Goal: Task Accomplishment & Management: Manage account settings

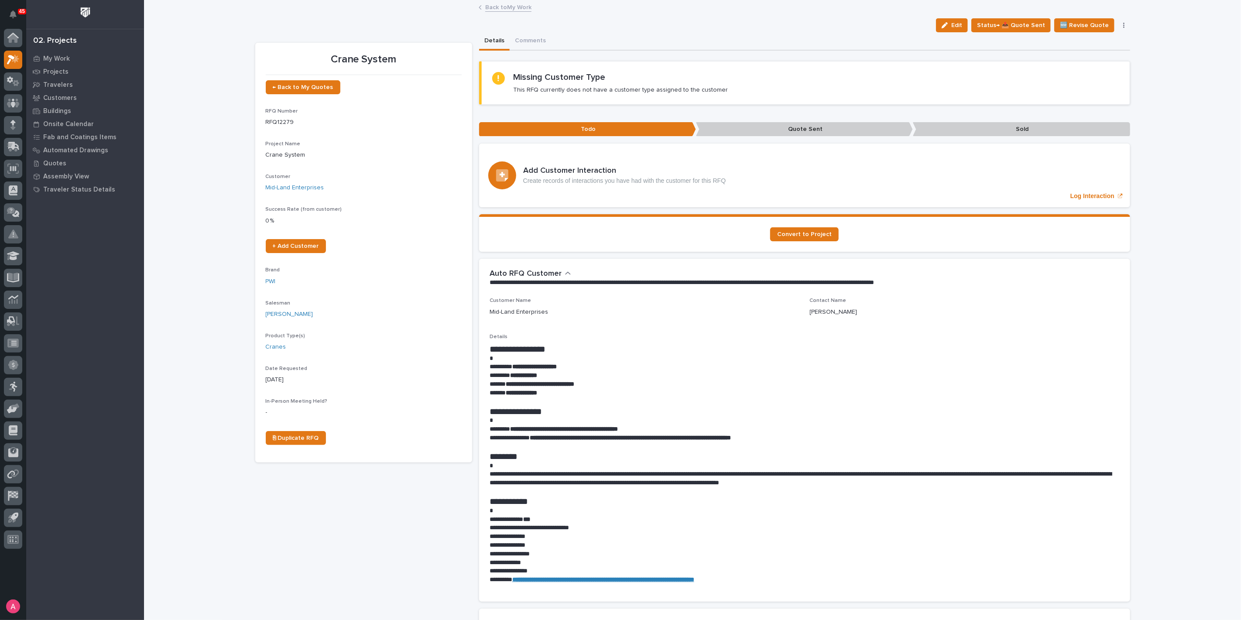
click at [491, 6] on link "Back to My Work" at bounding box center [508, 7] width 46 height 10
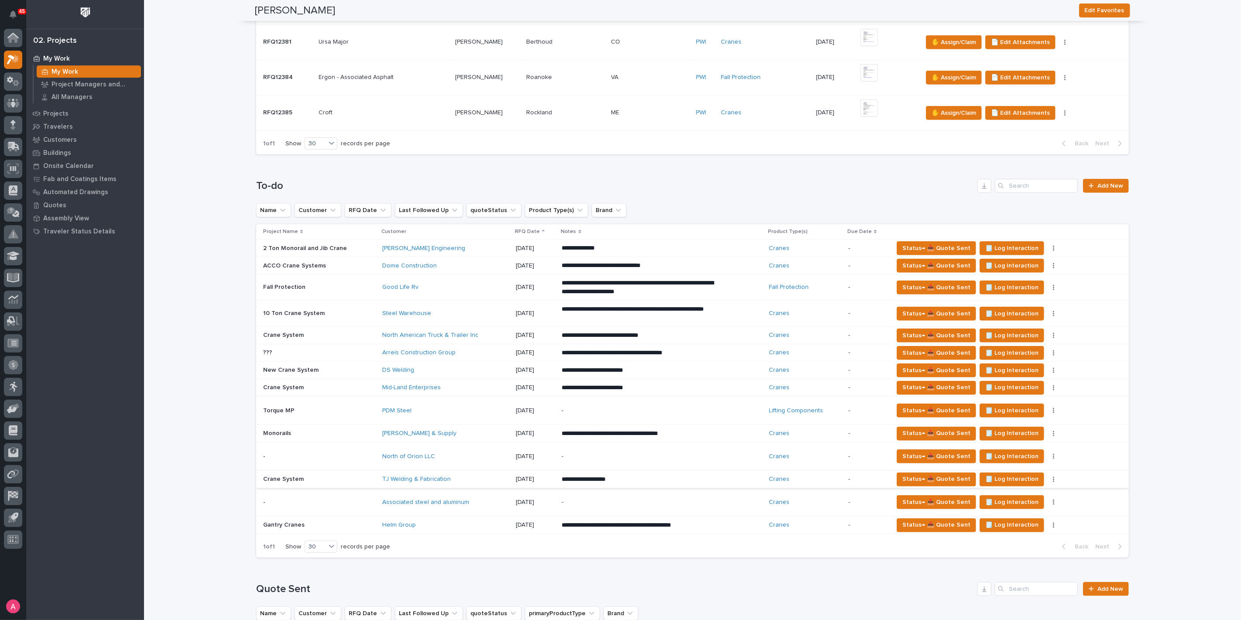
scroll to position [485, 0]
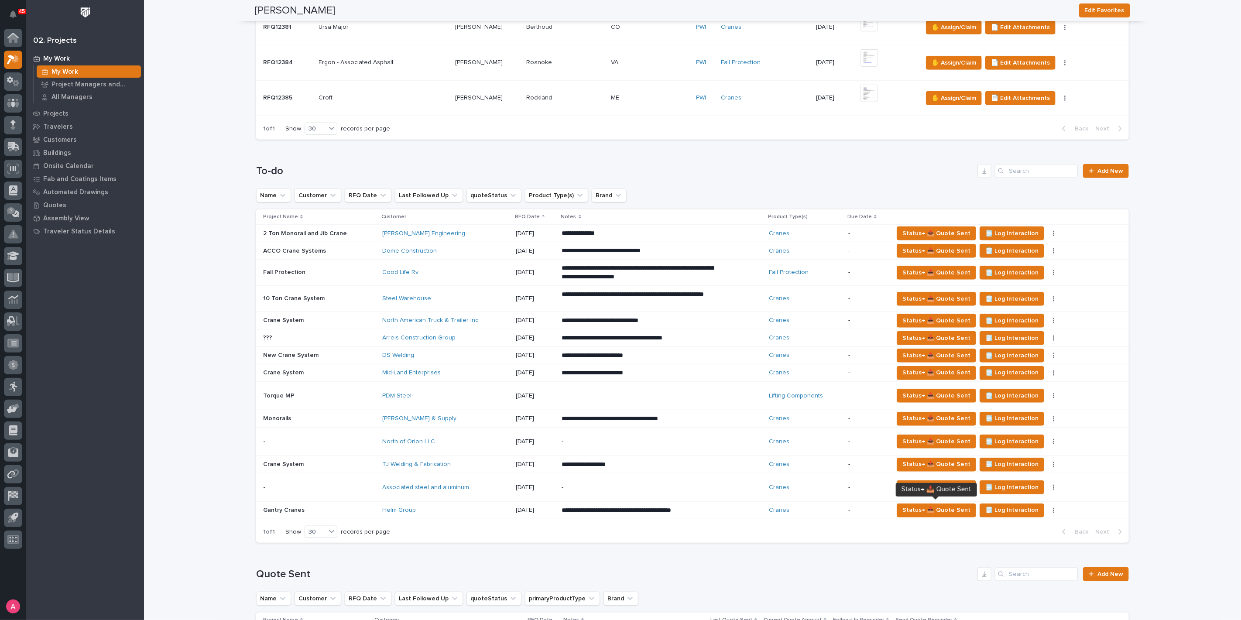
click at [740, 512] on div "**********" at bounding box center [662, 511] width 201 height 16
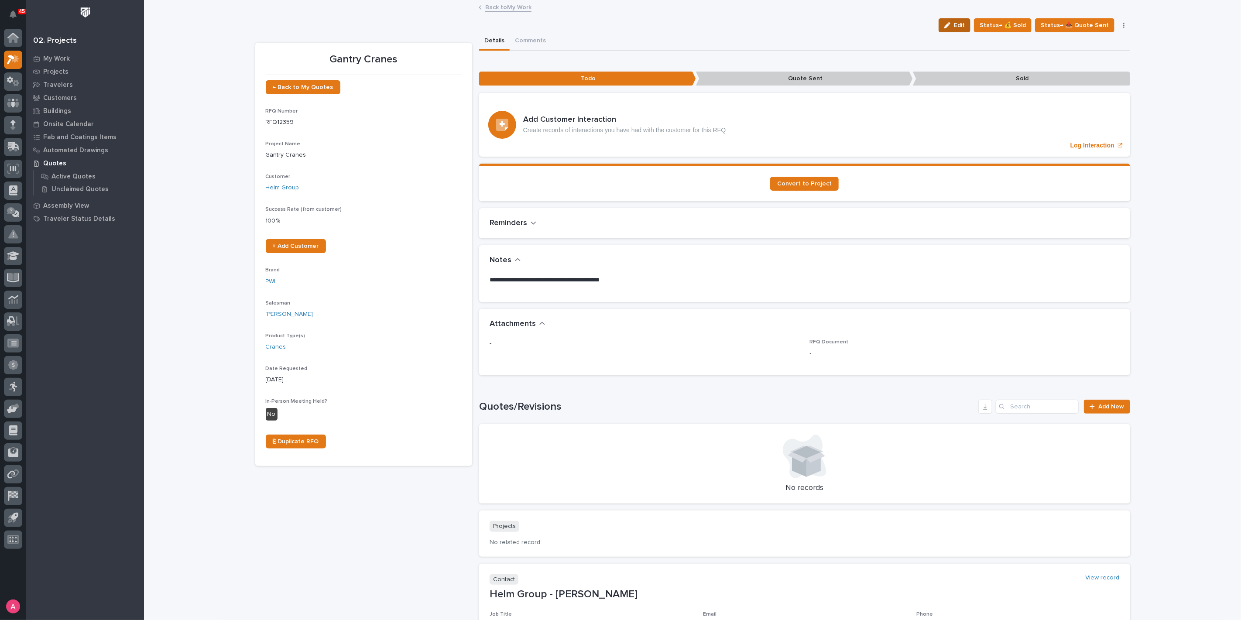
click at [950, 25] on icon "button" at bounding box center [947, 25] width 6 height 6
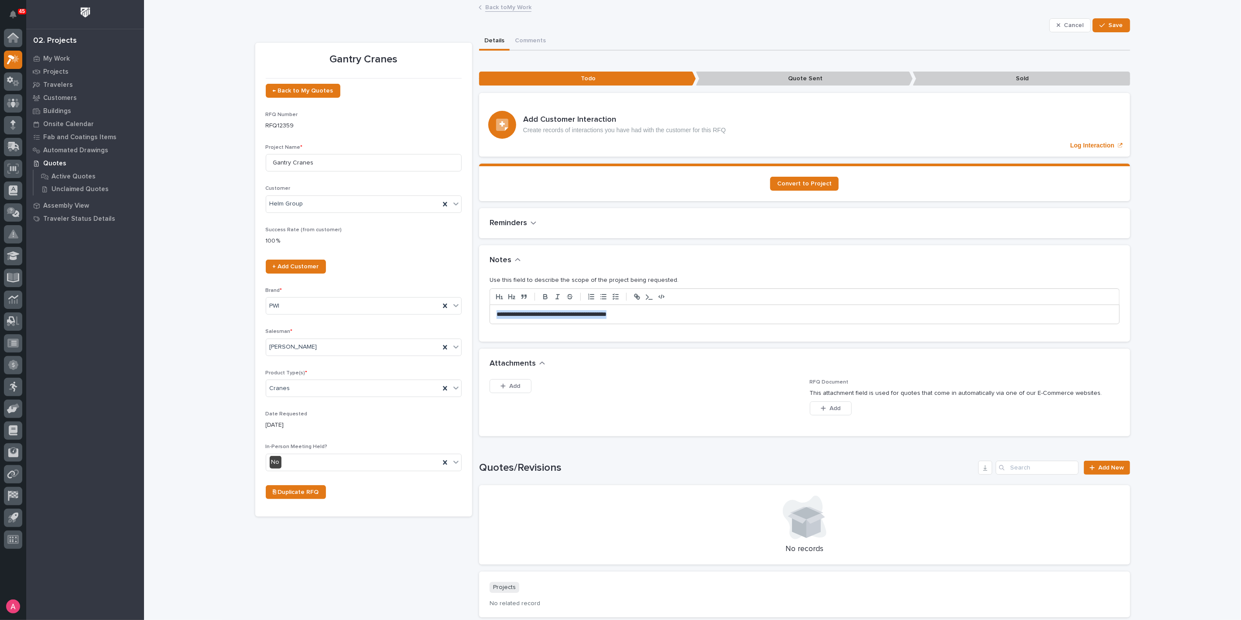
drag, startPoint x: 688, startPoint y: 310, endPoint x: 445, endPoint y: 325, distance: 243.5
click at [445, 325] on div "Gantry Cranes ← Back to My Quotes RFQ Number RFQ12359 Project Name * Gantry Cra…" at bounding box center [692, 384] width 875 height 704
click at [1109, 21] on span "Save" at bounding box center [1116, 25] width 14 height 8
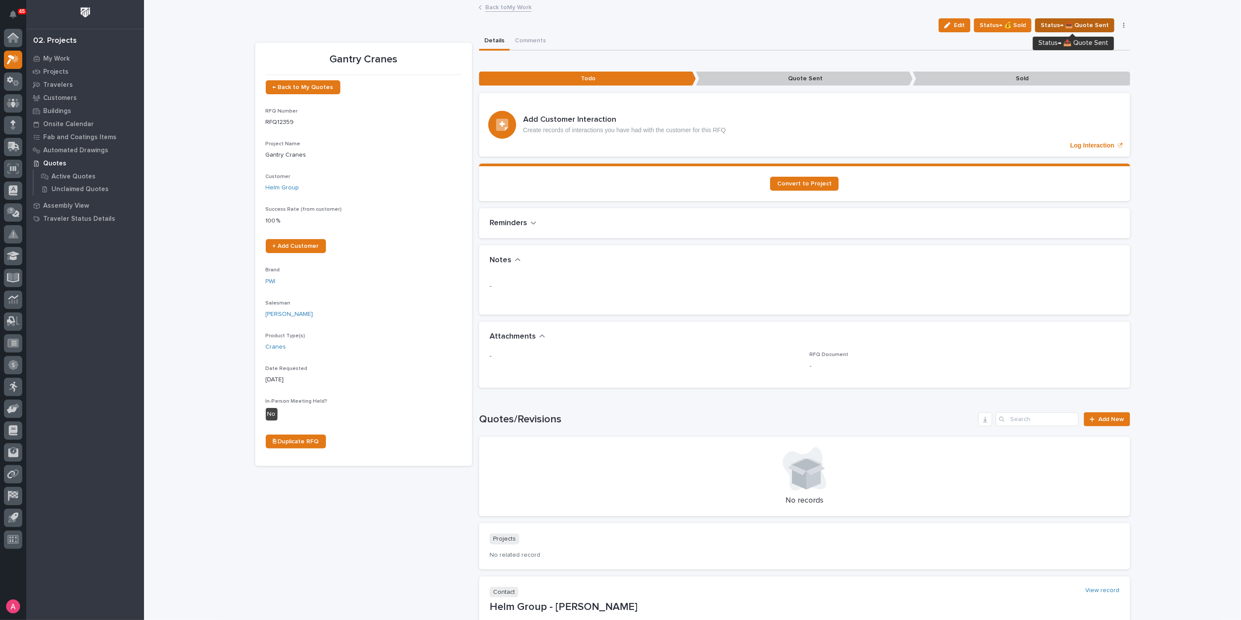
click at [1080, 27] on span "Status→ 📤 Quote Sent" at bounding box center [1075, 25] width 68 height 10
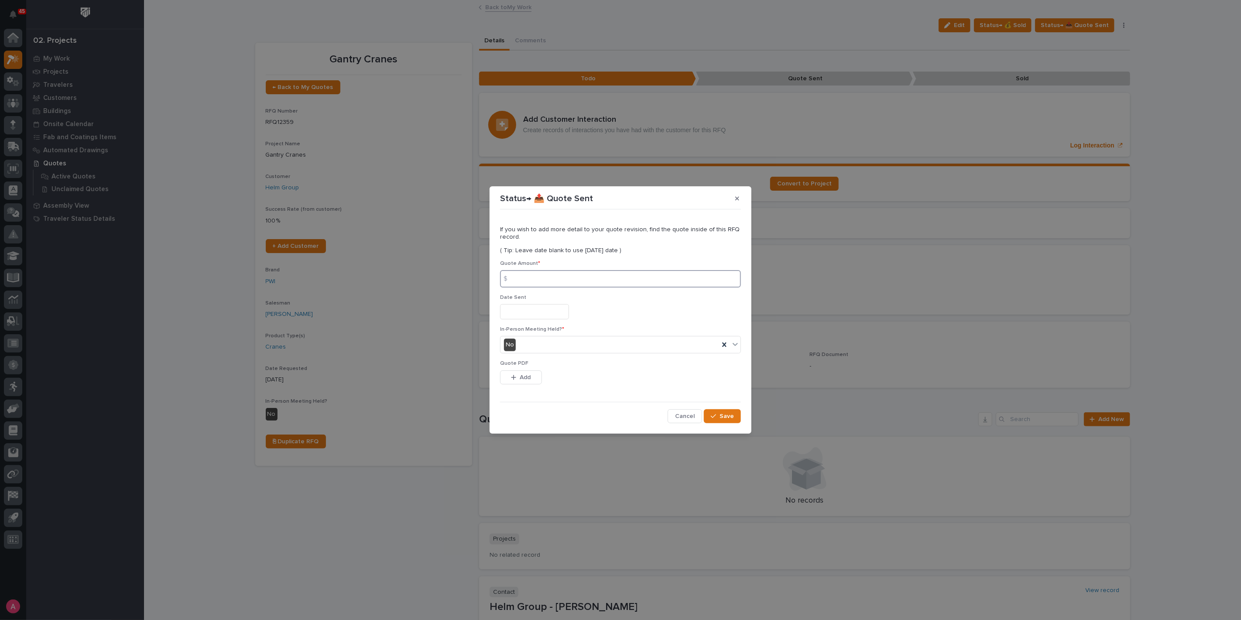
click at [565, 279] on input at bounding box center [620, 278] width 241 height 17
click at [650, 281] on input at bounding box center [620, 278] width 241 height 17
type input "71078"
click at [520, 373] on button "Add" at bounding box center [521, 377] width 42 height 14
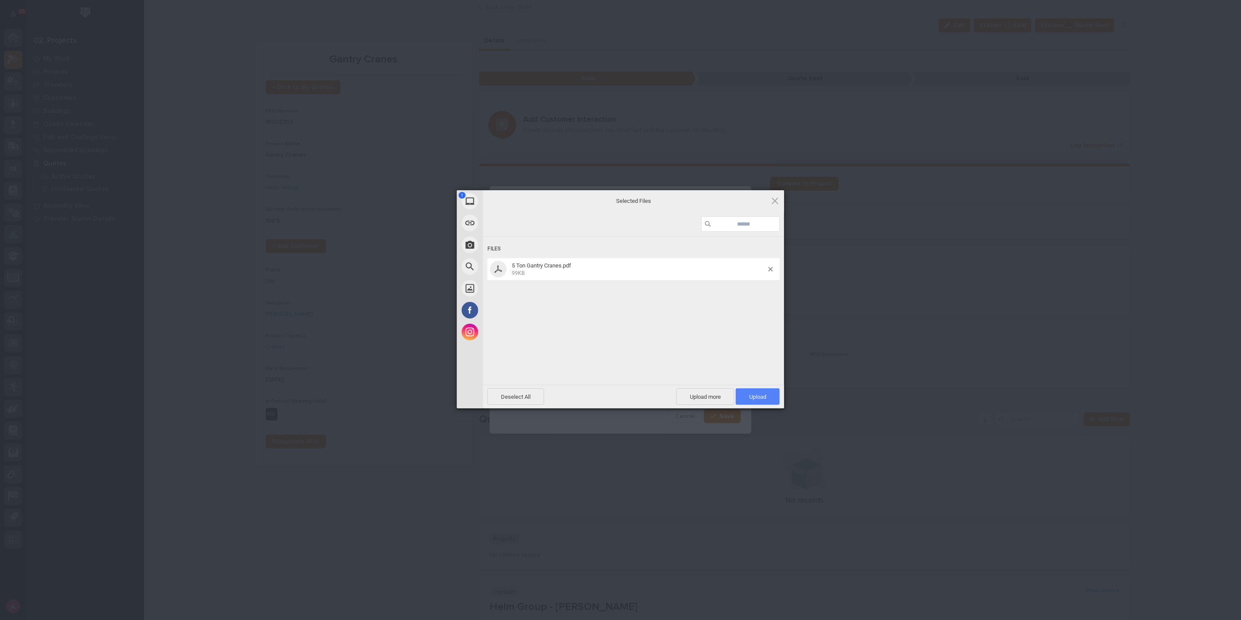
click at [757, 396] on span "Upload 1" at bounding box center [757, 397] width 17 height 7
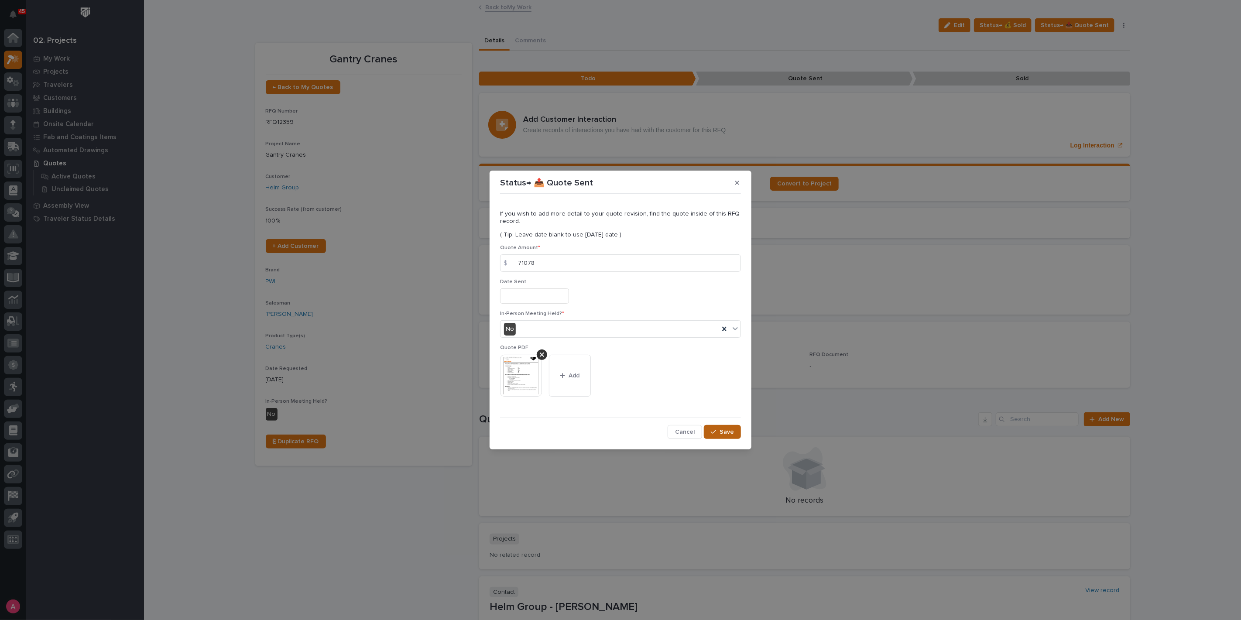
click at [722, 430] on span "Save" at bounding box center [726, 432] width 14 height 8
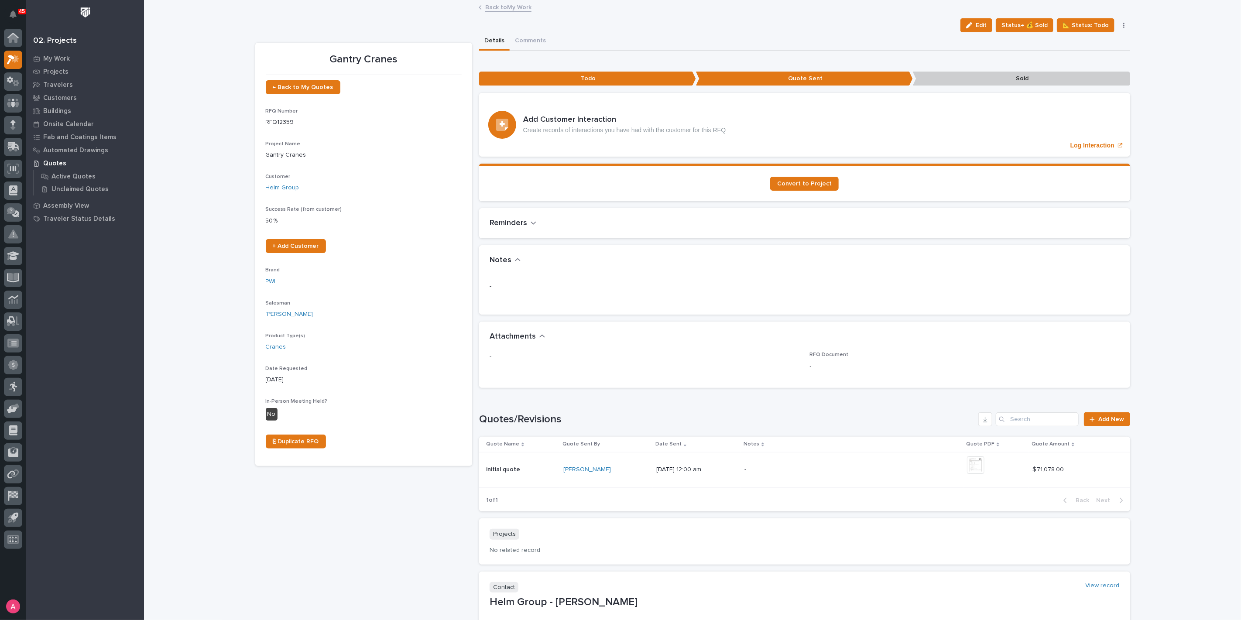
click at [510, 7] on link "Back to My Work" at bounding box center [508, 7] width 46 height 10
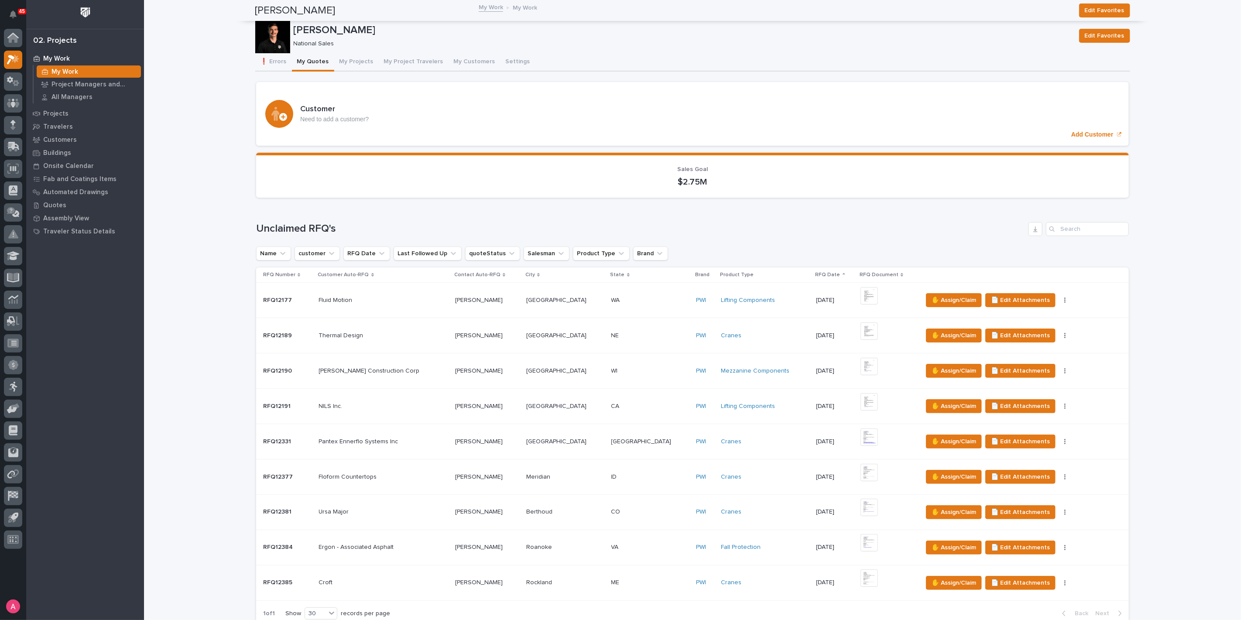
scroll to position [485, 0]
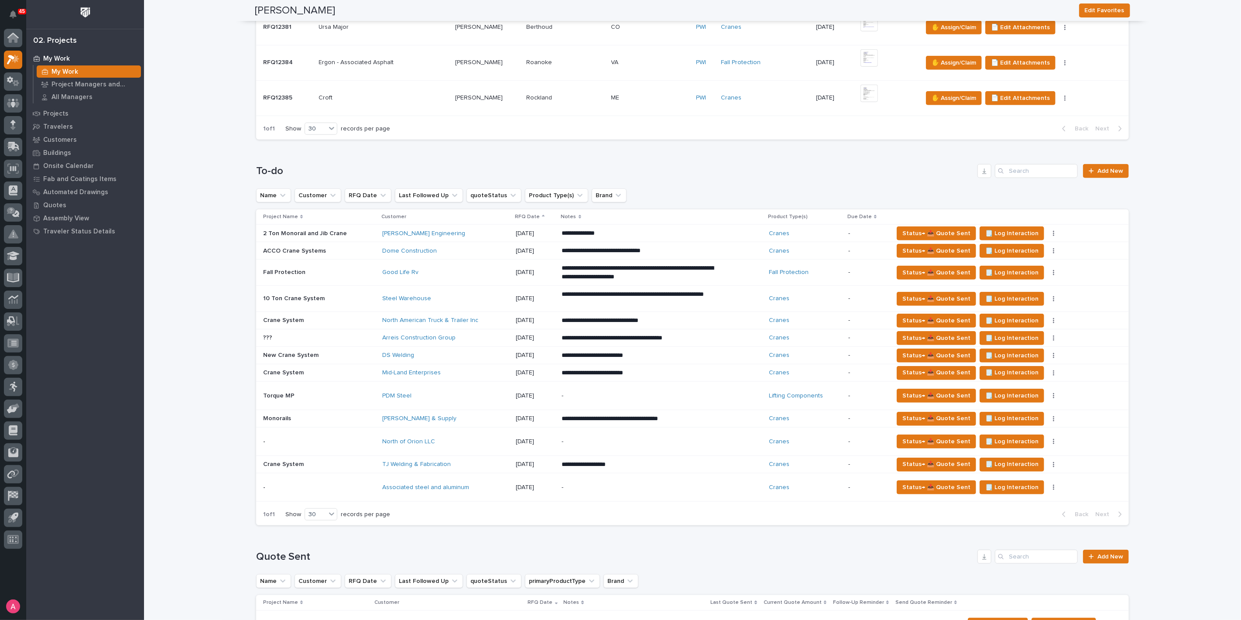
click at [733, 341] on div "**********" at bounding box center [662, 338] width 201 height 16
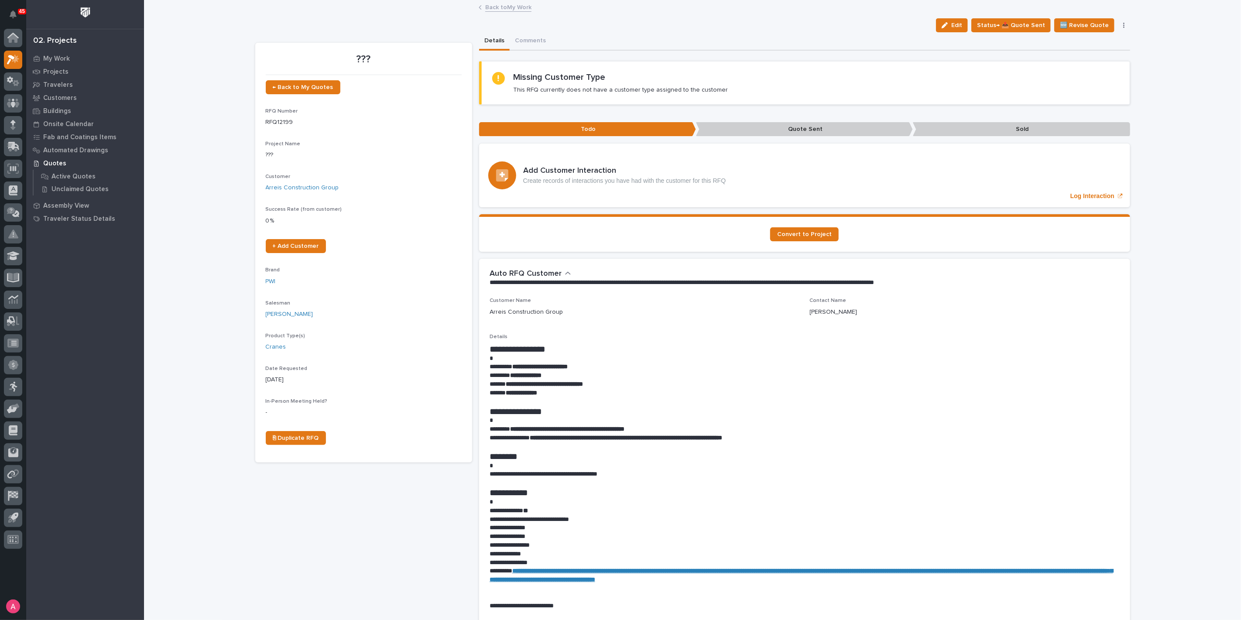
click at [1123, 27] on icon "button" at bounding box center [1123, 25] width 1 height 5
click at [1134, 92] on div "Loading... Saving… Loading... Saving… ??? Edit Status→ 📤 Quote Sent 🆕 Revise Qu…" at bounding box center [692, 591] width 1097 height 1180
click at [497, 7] on link "Back to My Work" at bounding box center [508, 7] width 46 height 10
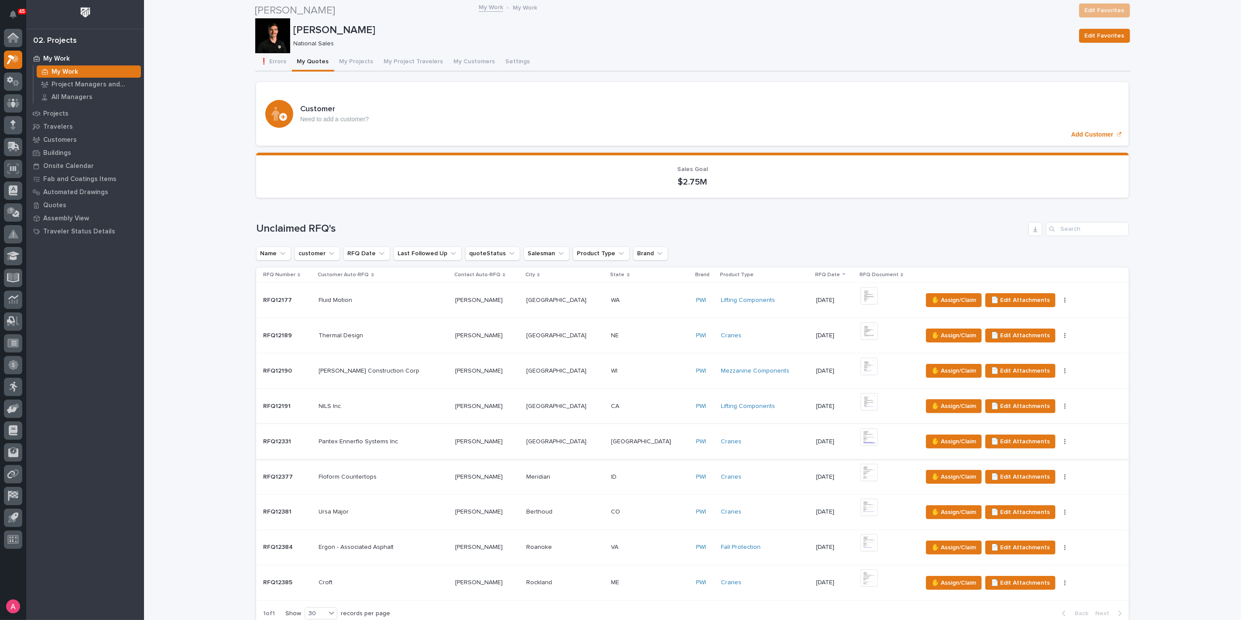
scroll to position [387, 0]
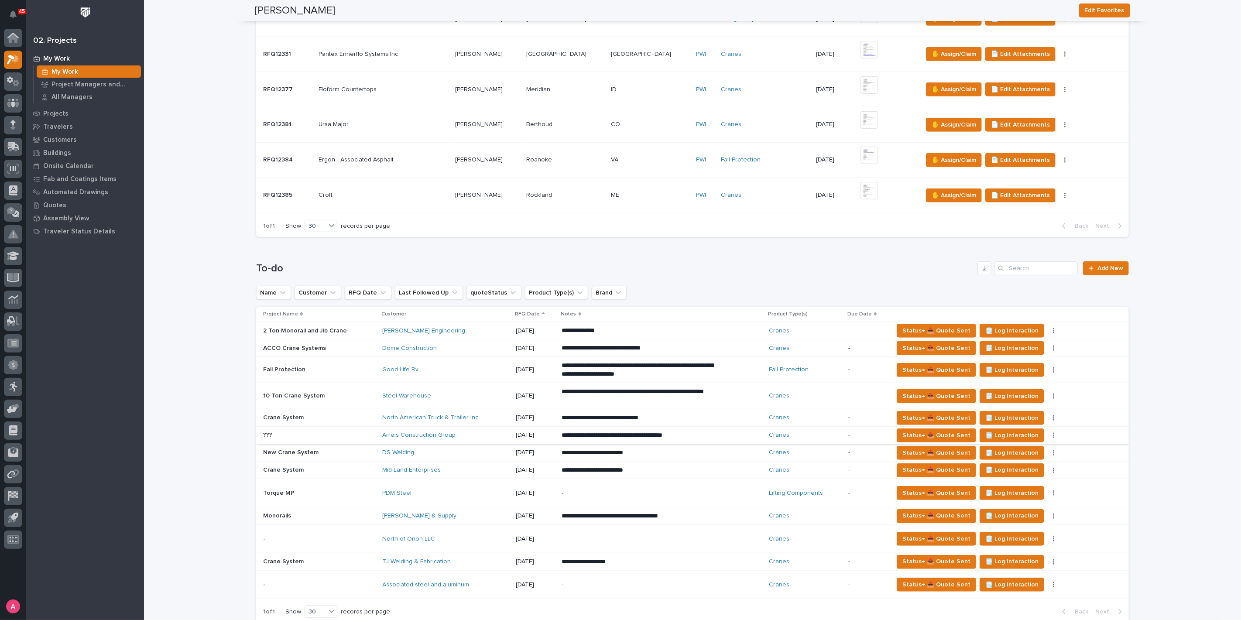
click at [1048, 434] on button "button" at bounding box center [1054, 435] width 12 height 6
click at [1020, 479] on span "Status→ ⏳ Inactive" at bounding box center [1005, 480] width 53 height 10
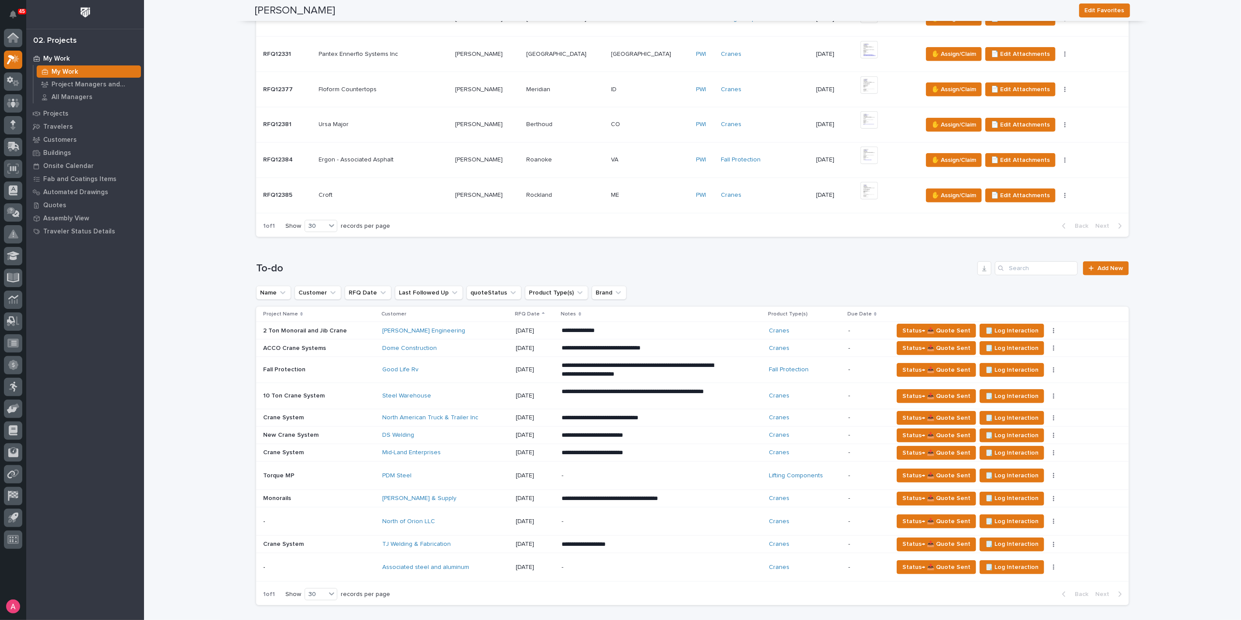
click at [635, 462] on div "-" at bounding box center [662, 475] width 201 height 27
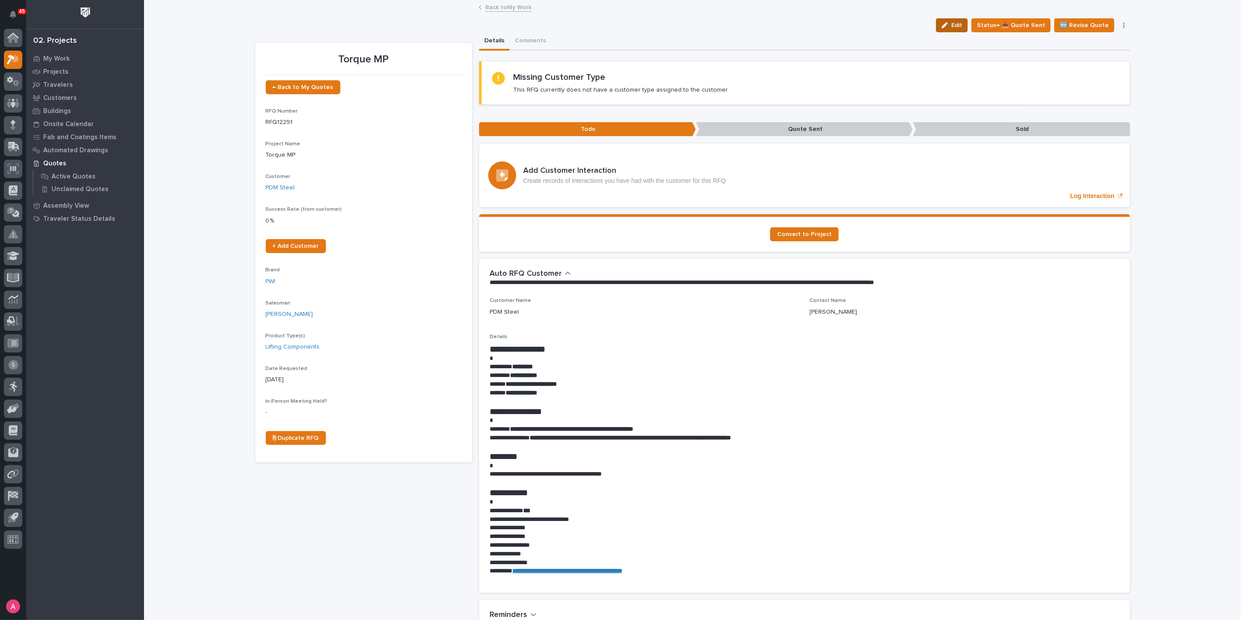
click at [957, 22] on span "Edit" at bounding box center [956, 25] width 11 height 8
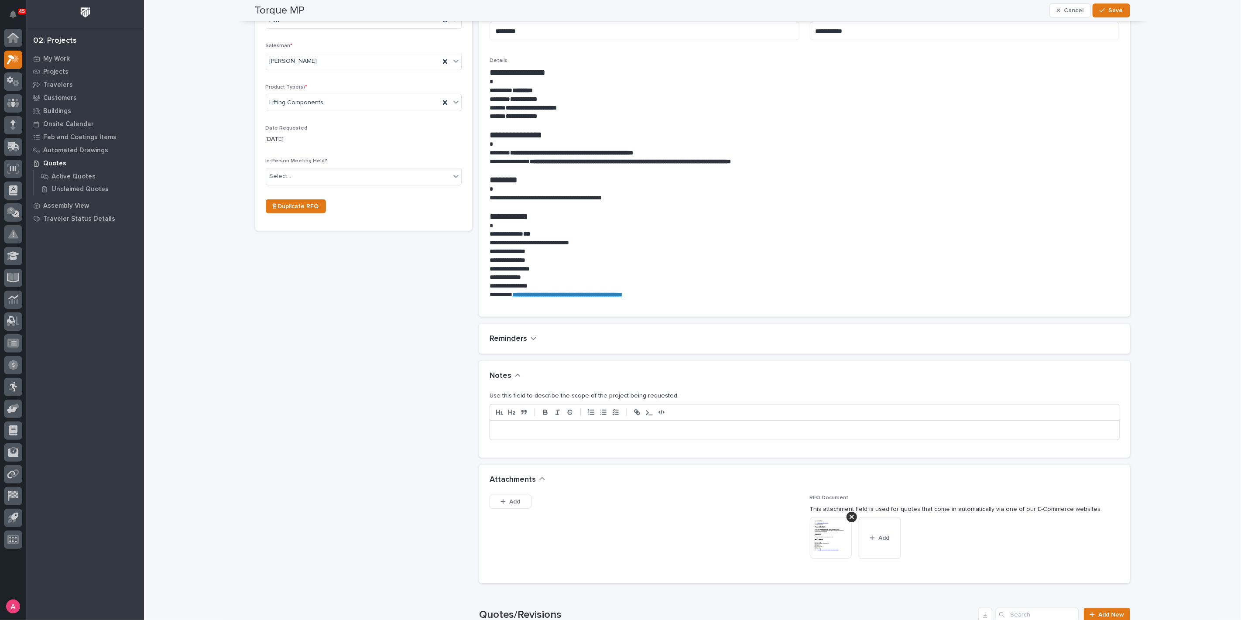
scroll to position [339, 0]
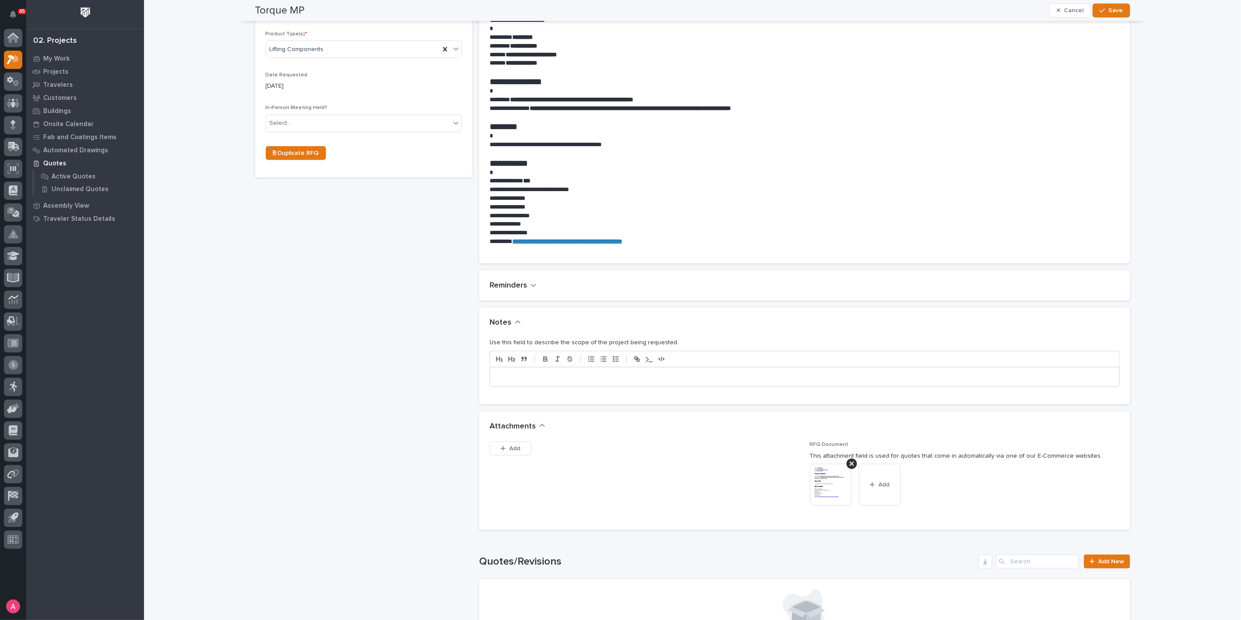
click at [626, 377] on p at bounding box center [805, 377] width 616 height 9
click at [1108, 17] on button "Save" at bounding box center [1111, 10] width 37 height 14
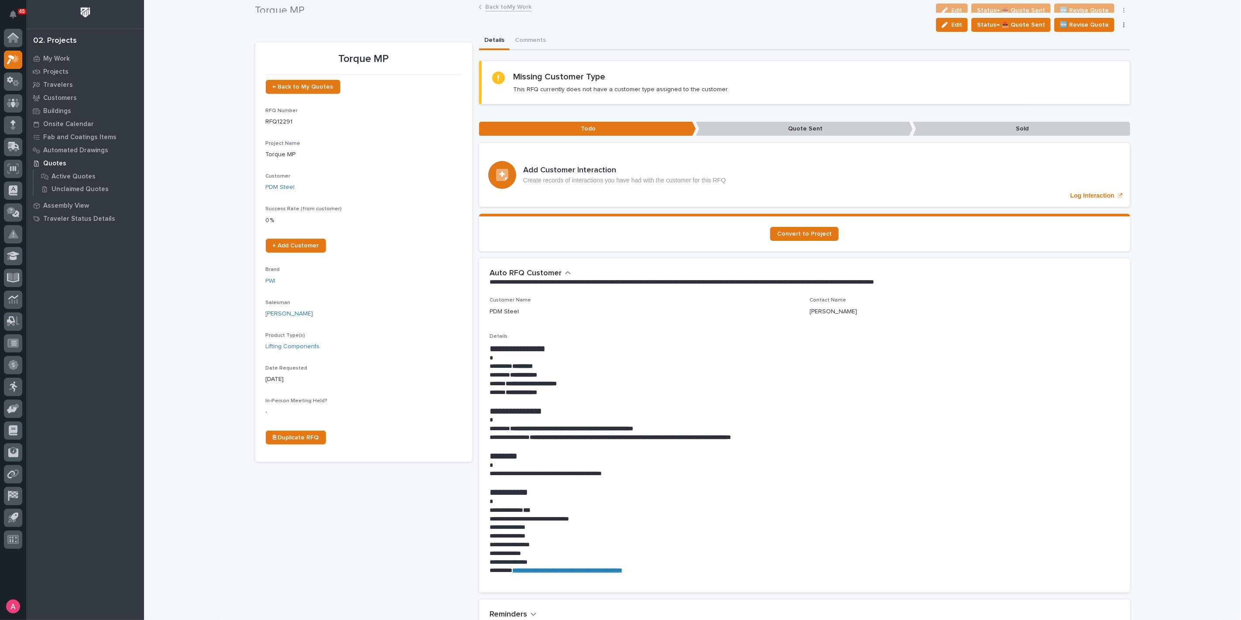
scroll to position [0, 0]
click at [509, 8] on link "Back to My Work" at bounding box center [508, 7] width 46 height 10
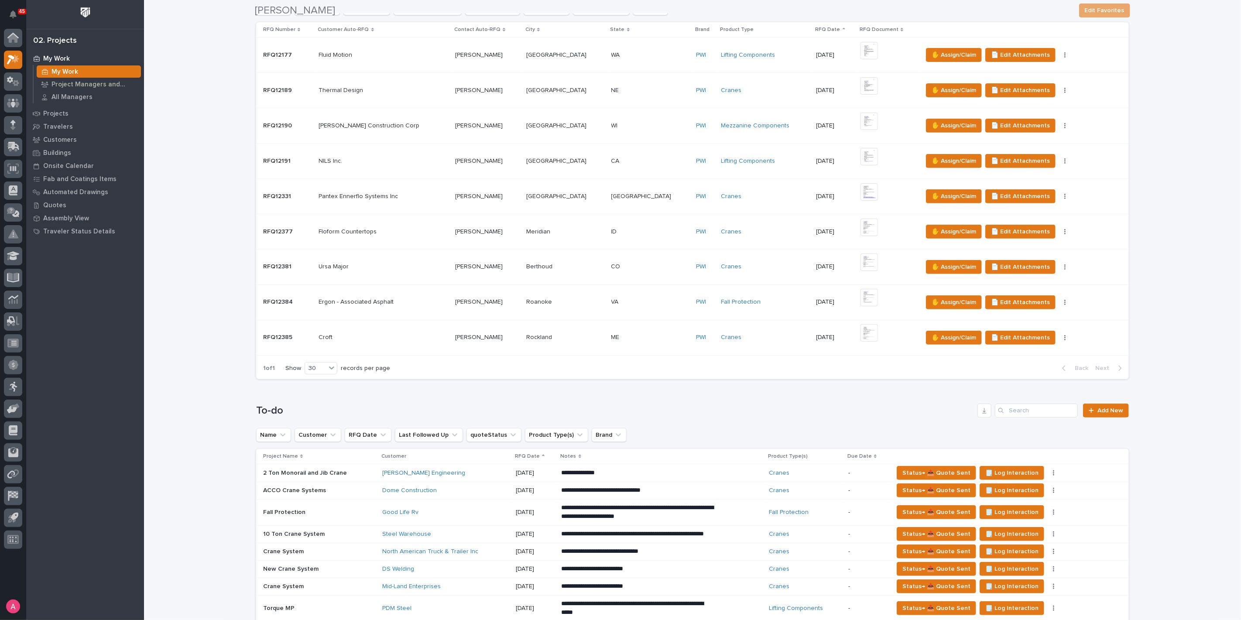
scroll to position [630, 0]
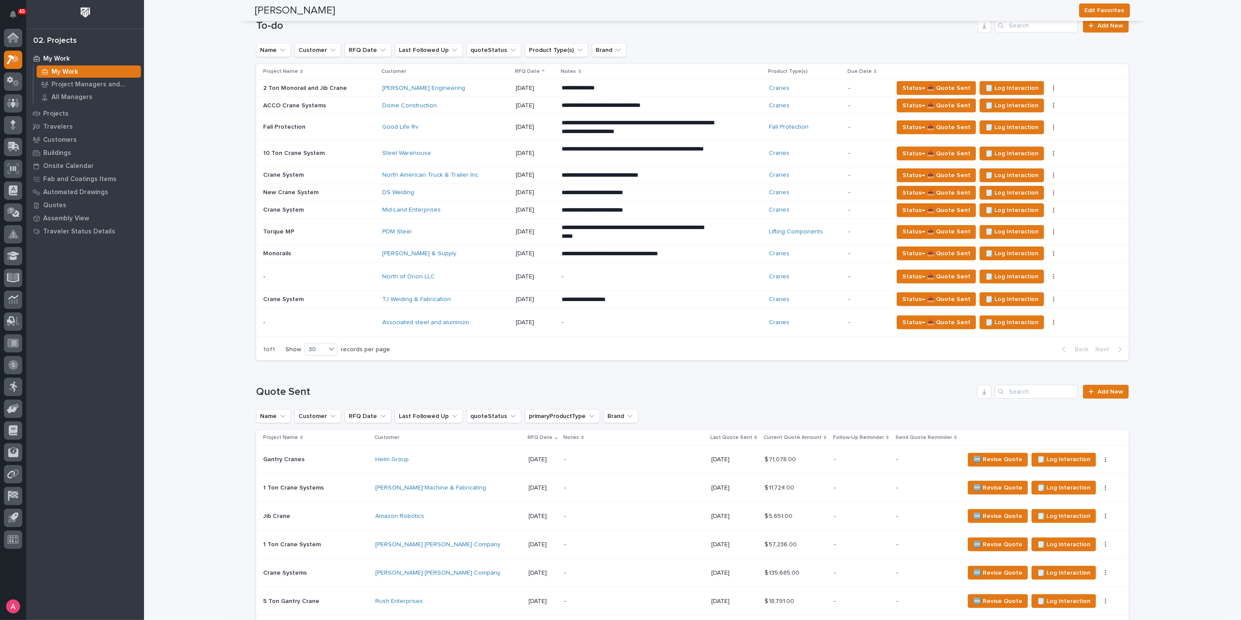
click at [469, 274] on div "North of Orion LLC" at bounding box center [445, 276] width 127 height 7
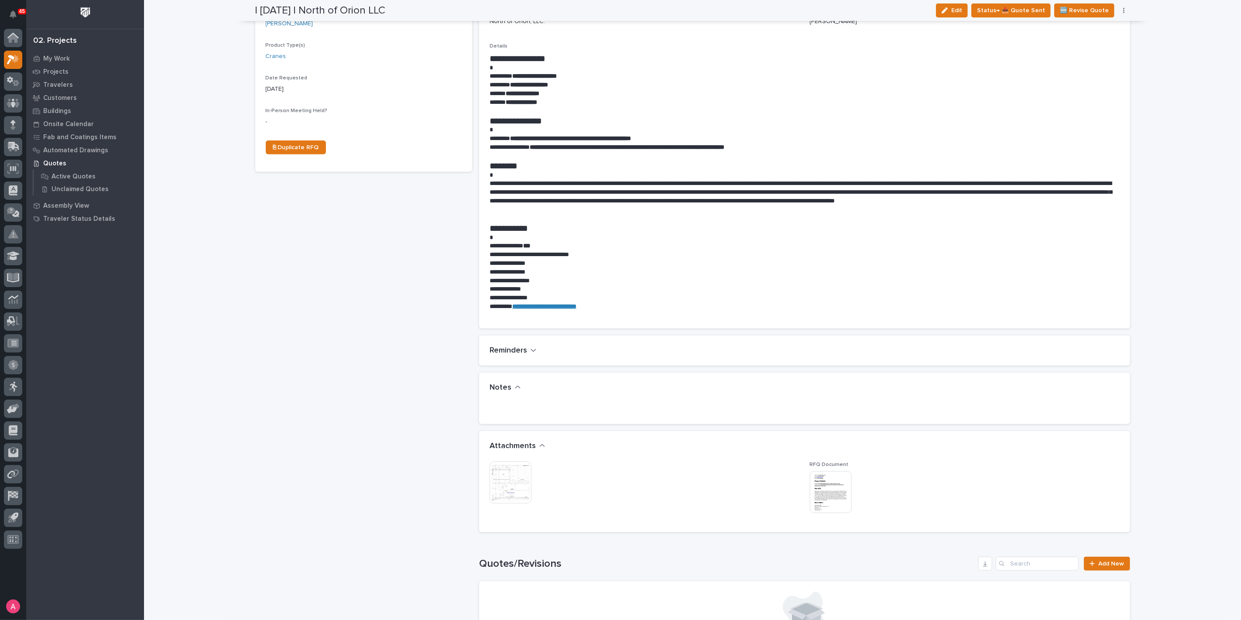
scroll to position [339, 0]
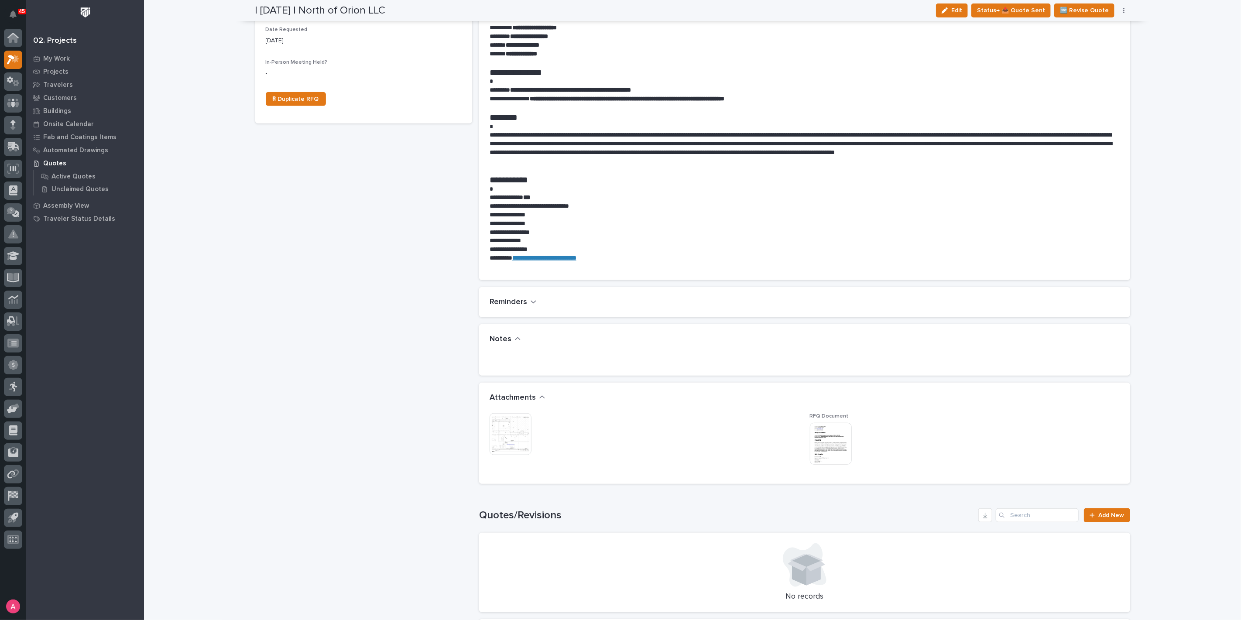
click at [510, 438] on img at bounding box center [511, 434] width 42 height 42
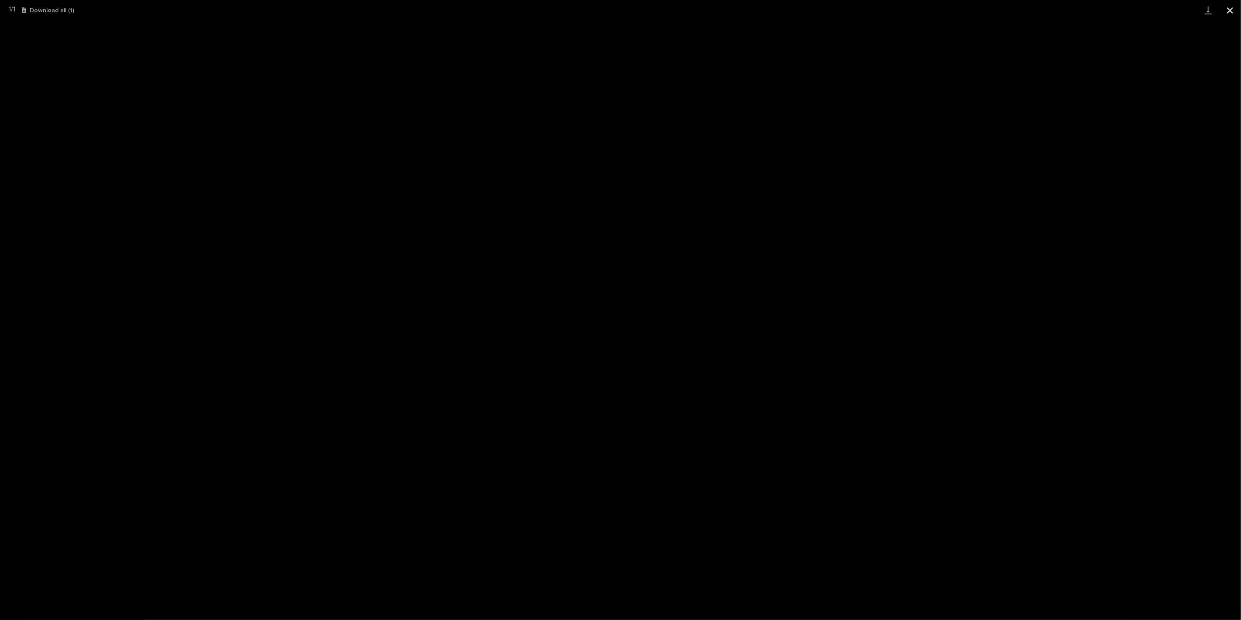
click at [1230, 9] on button "Close gallery" at bounding box center [1230, 10] width 22 height 21
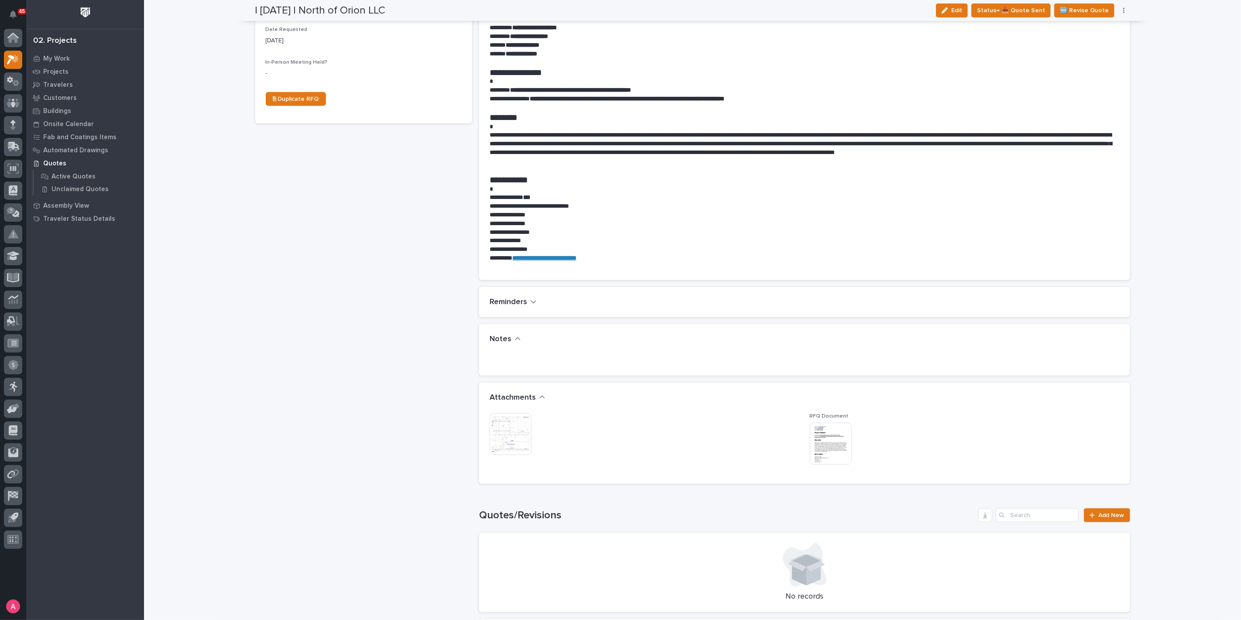
click at [529, 428] on div at bounding box center [512, 434] width 44 height 42
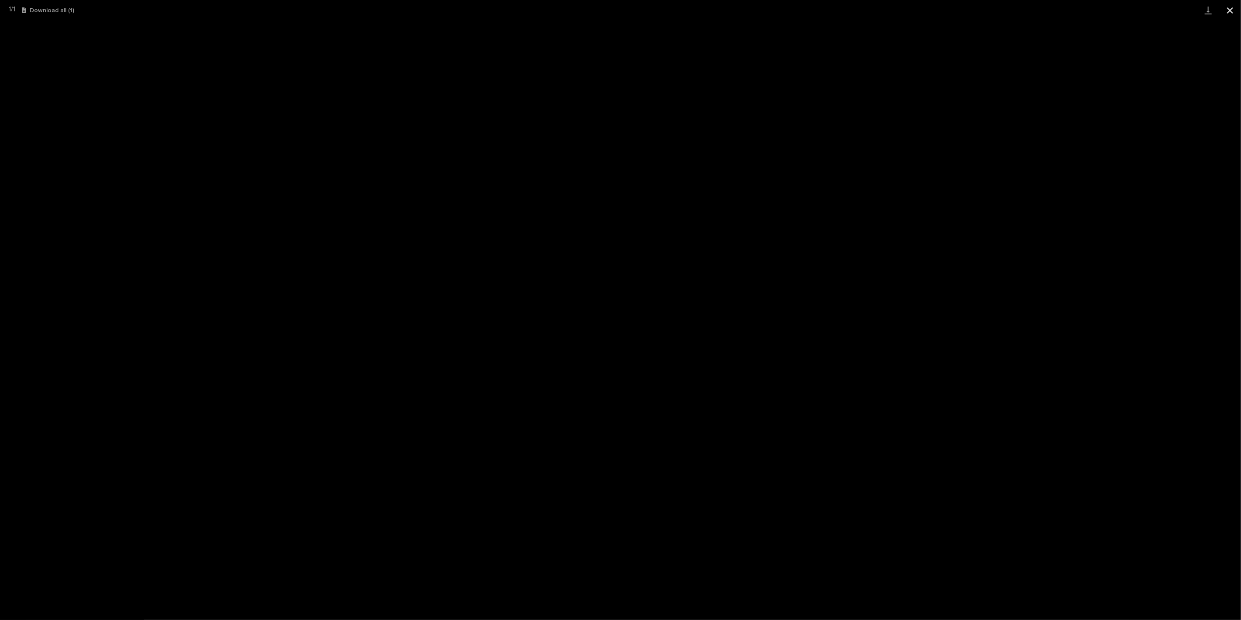
click at [1233, 12] on button "Close gallery" at bounding box center [1230, 10] width 22 height 21
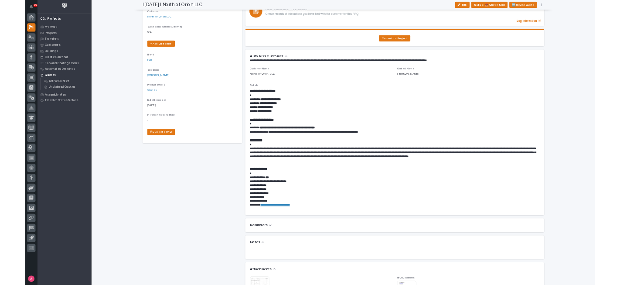
scroll to position [145, 0]
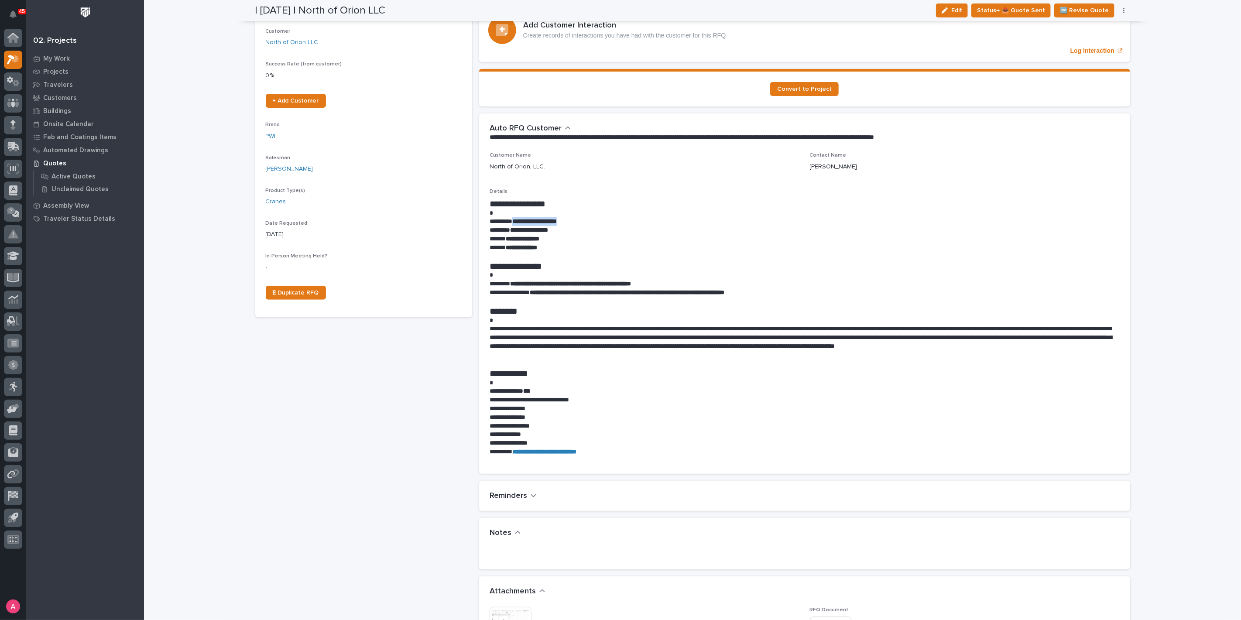
drag, startPoint x: 579, startPoint y: 223, endPoint x: 611, endPoint y: 222, distance: 32.3
click at [520, 221] on p "**********" at bounding box center [805, 221] width 630 height 9
click at [603, 215] on p at bounding box center [805, 213] width 630 height 9
drag, startPoint x: 599, startPoint y: 216, endPoint x: 568, endPoint y: 219, distance: 31.6
click at [568, 219] on div "**********" at bounding box center [805, 328] width 630 height 258
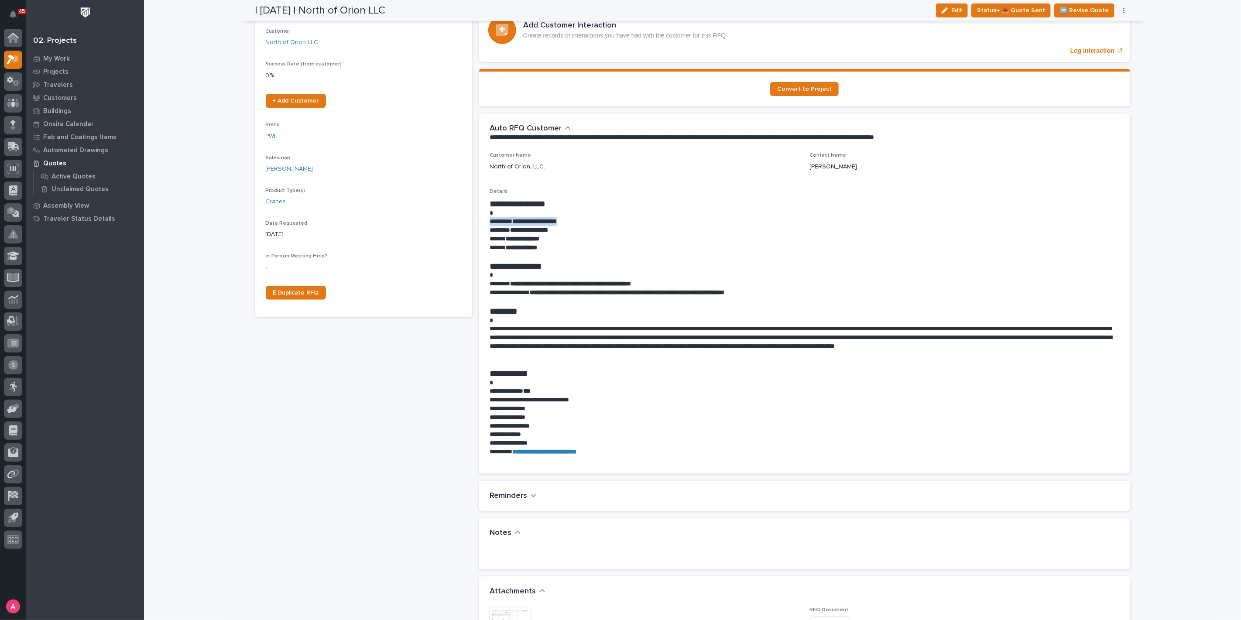
click at [575, 219] on p "**********" at bounding box center [805, 221] width 630 height 9
click at [557, 220] on strong "**********" at bounding box center [534, 221] width 45 height 6
drag, startPoint x: 567, startPoint y: 220, endPoint x: 515, endPoint y: 220, distance: 51.9
click at [515, 220] on strong "**********" at bounding box center [534, 221] width 45 height 6
copy strong "**********"
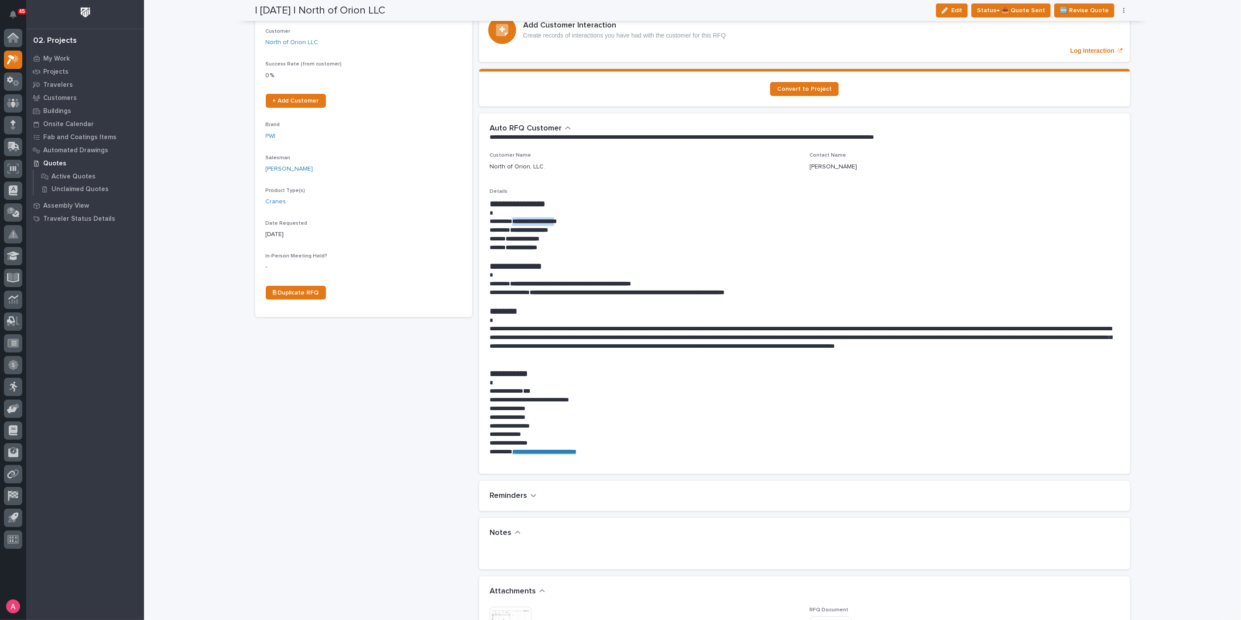
click at [518, 614] on img at bounding box center [511, 628] width 42 height 42
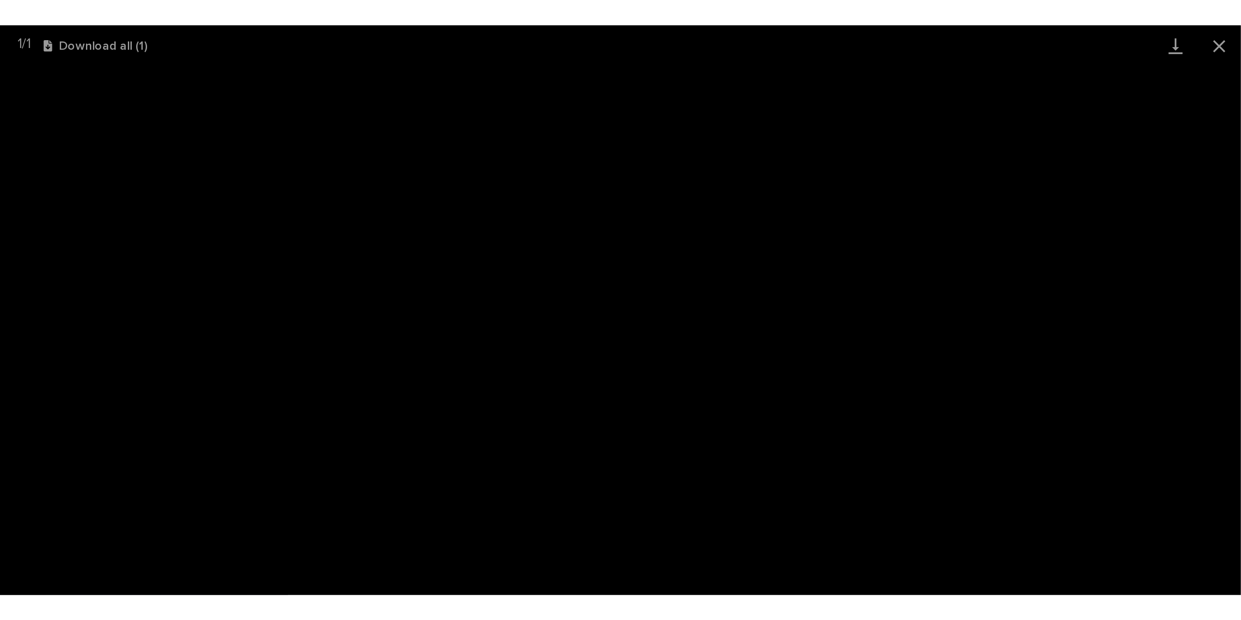
scroll to position [0, 0]
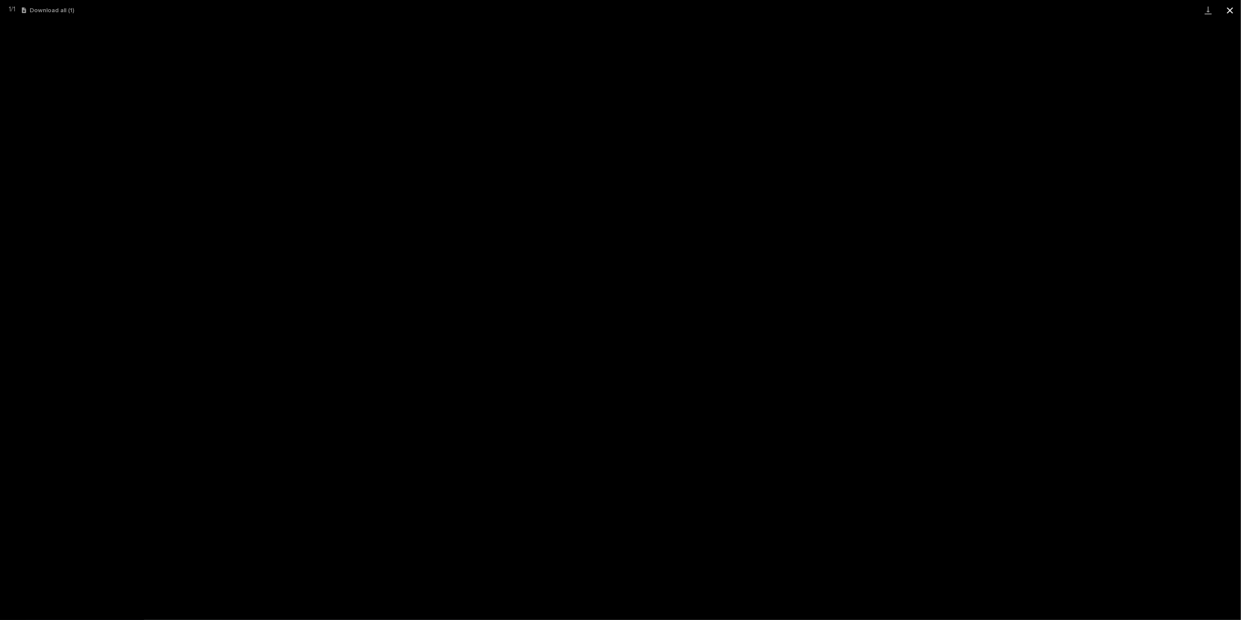
click at [1232, 9] on button "Close gallery" at bounding box center [1230, 10] width 22 height 21
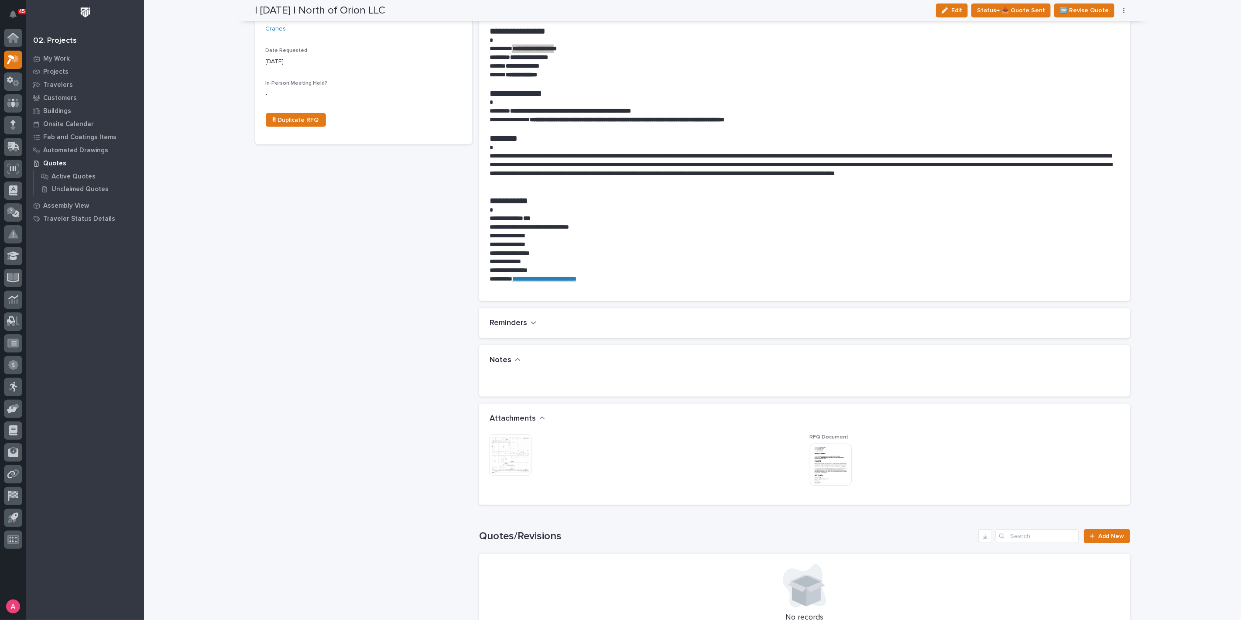
scroll to position [339, 0]
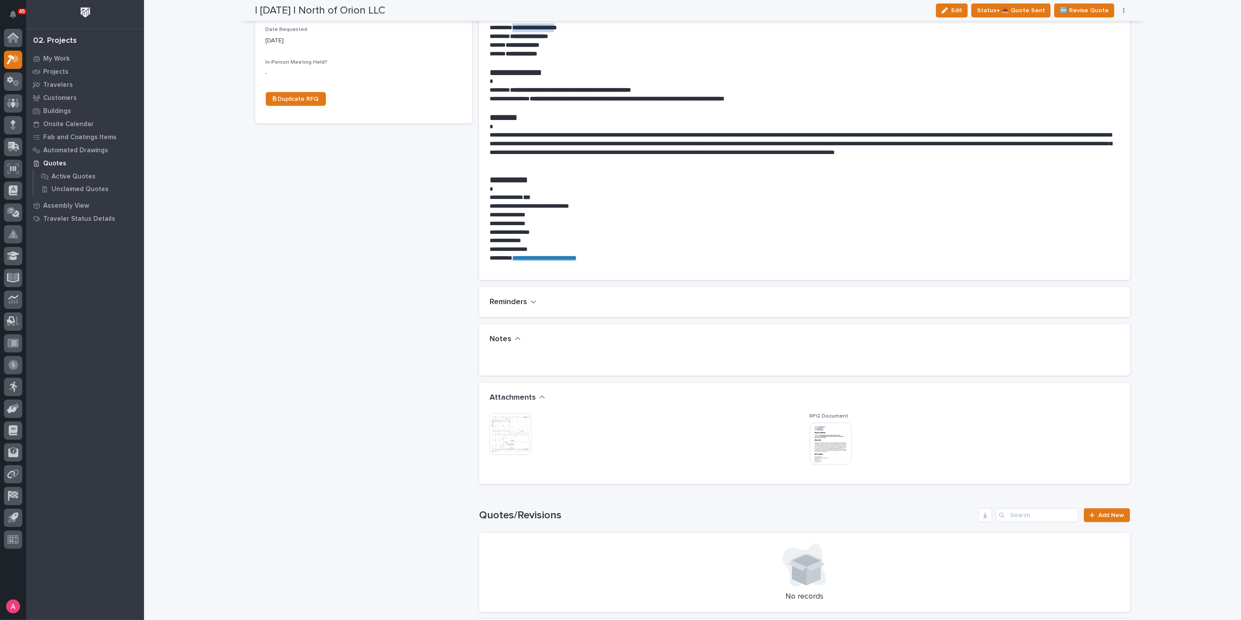
click at [510, 439] on img at bounding box center [511, 434] width 42 height 42
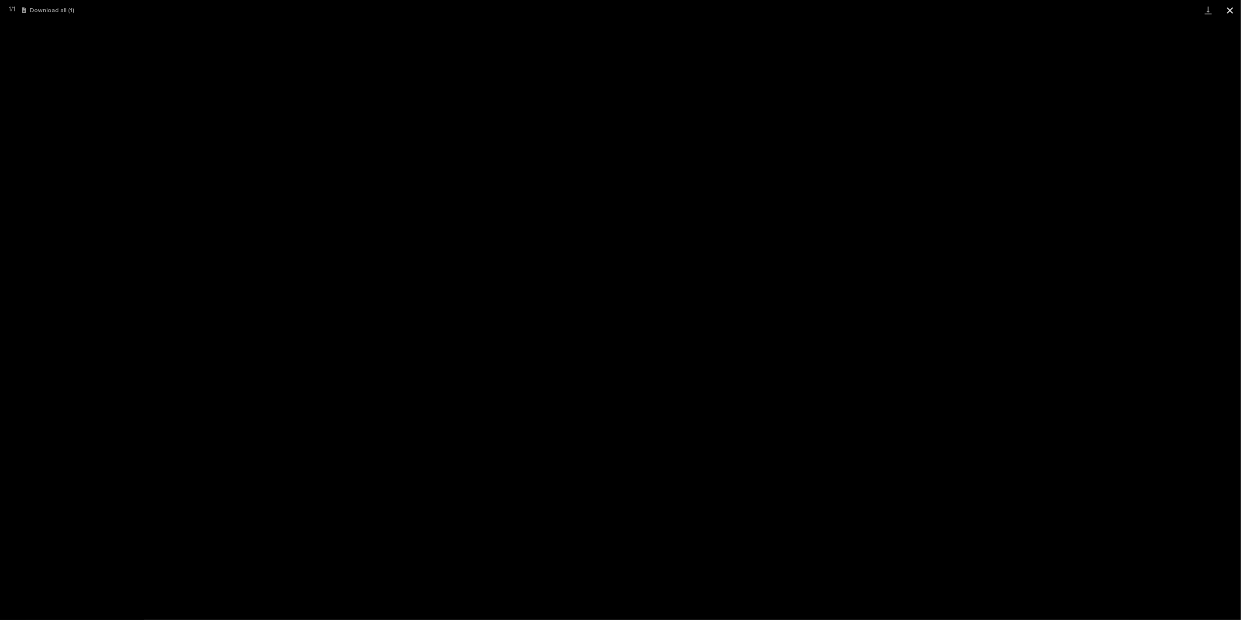
click at [1230, 8] on button "Close gallery" at bounding box center [1230, 10] width 22 height 21
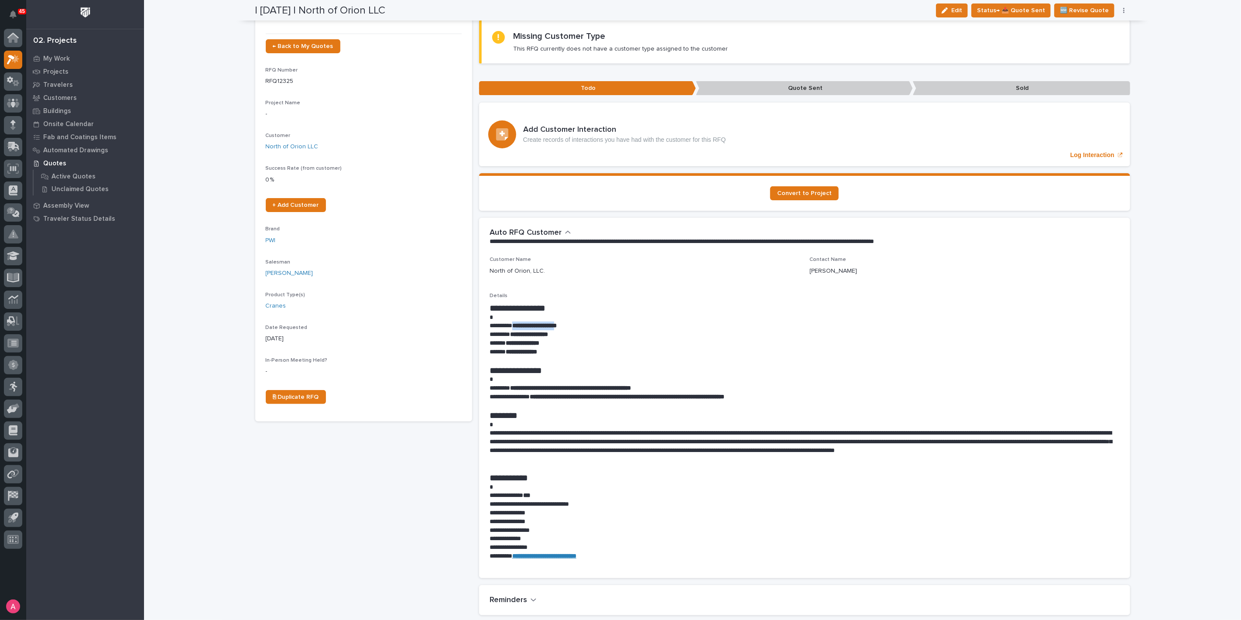
scroll to position [0, 0]
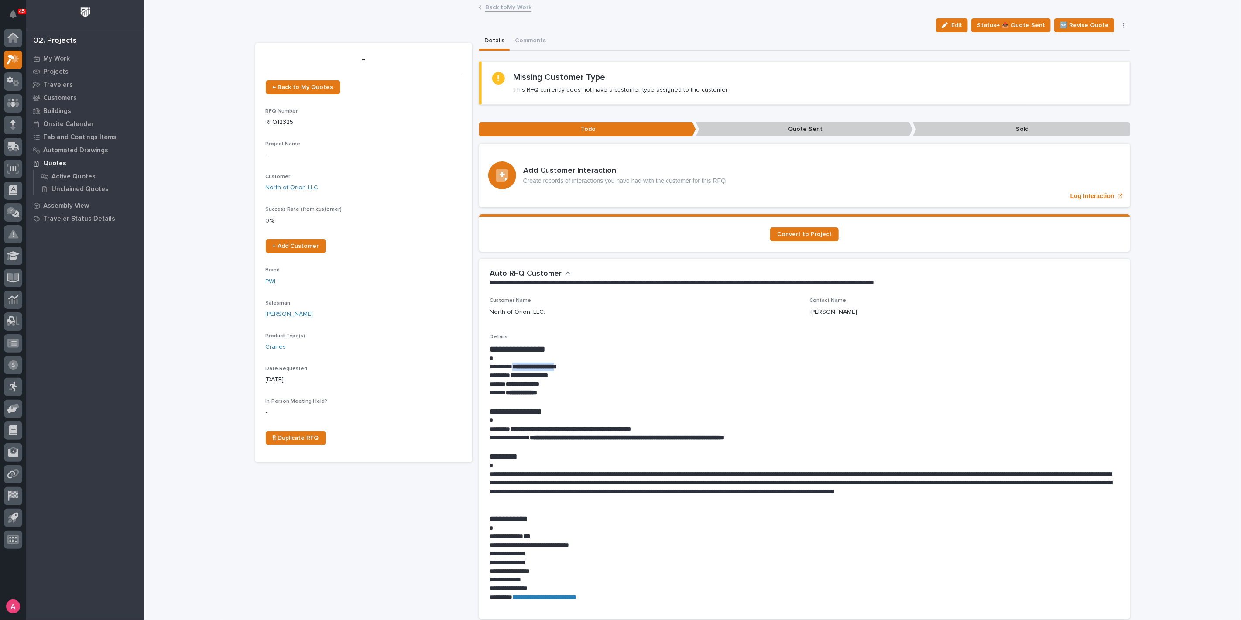
click at [505, 7] on link "Back to My Work" at bounding box center [508, 7] width 46 height 10
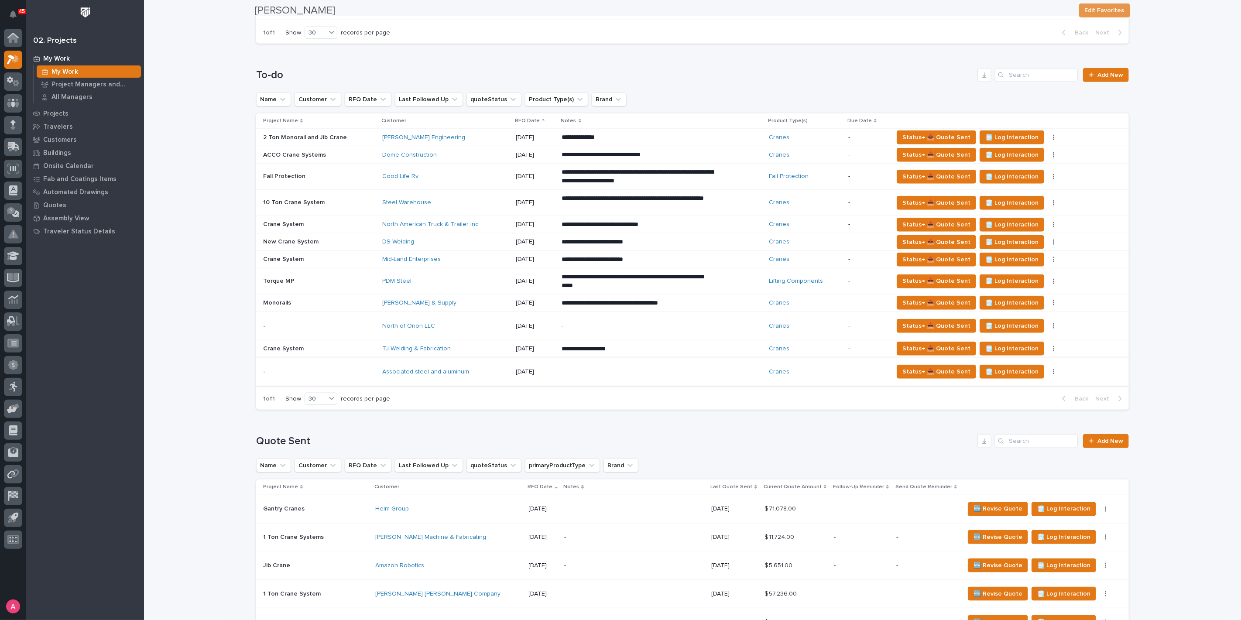
scroll to position [582, 0]
click at [470, 255] on div "Mid-Land Enterprises" at bounding box center [445, 258] width 127 height 7
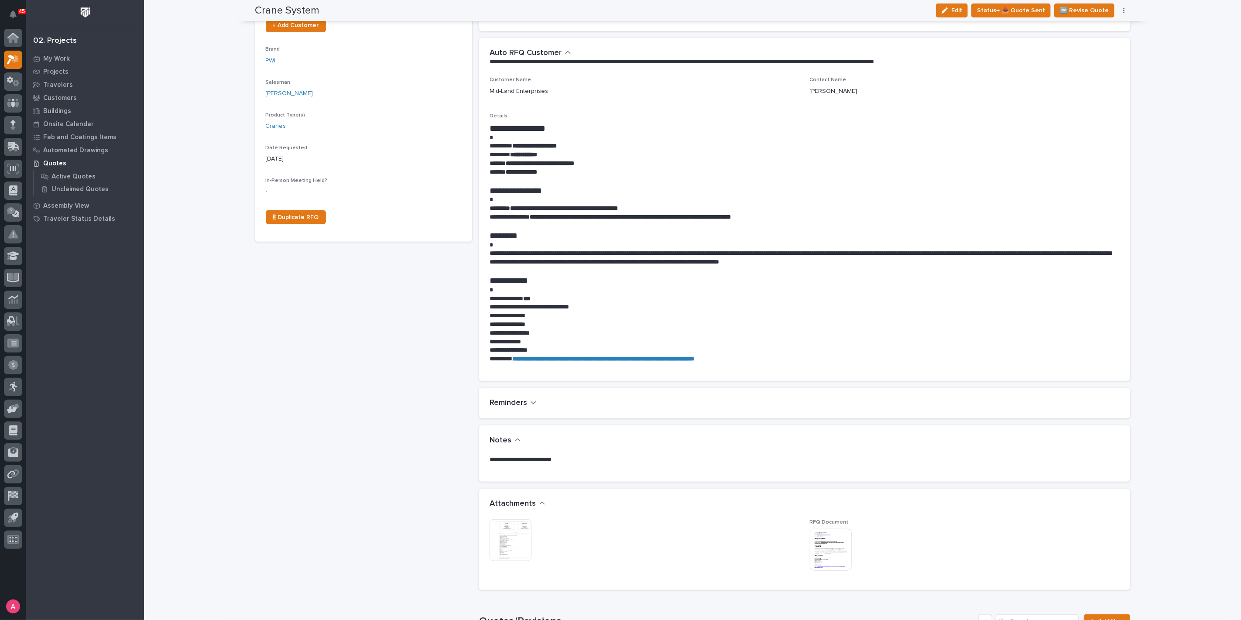
scroll to position [339, 0]
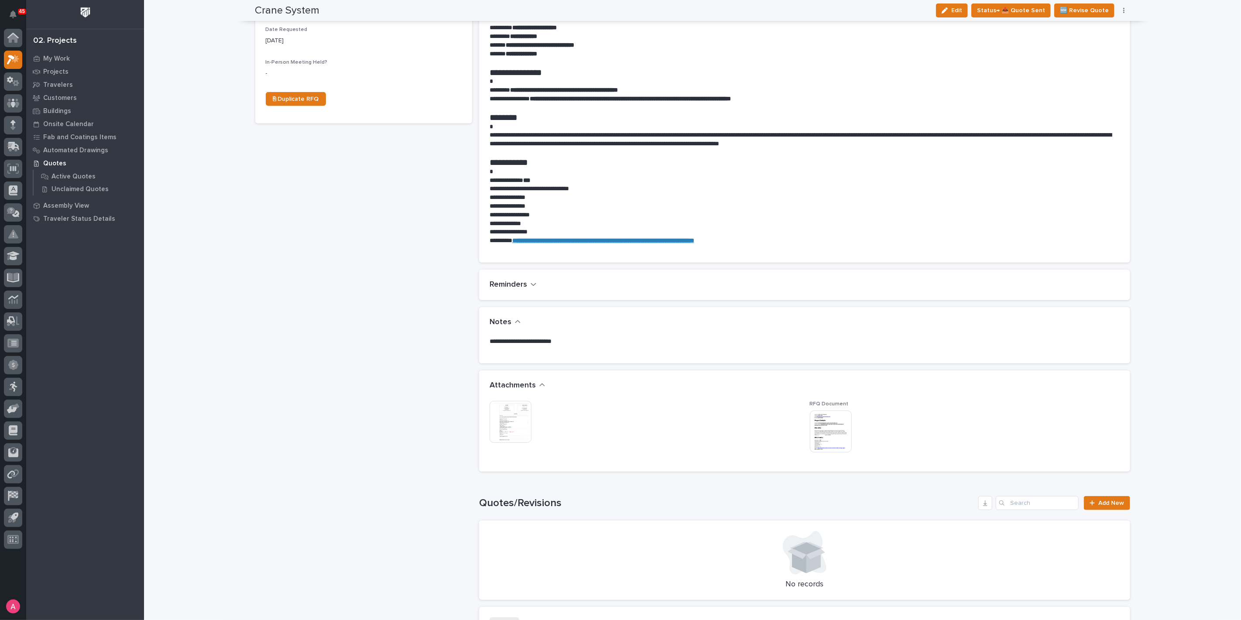
click at [513, 417] on img at bounding box center [511, 422] width 42 height 42
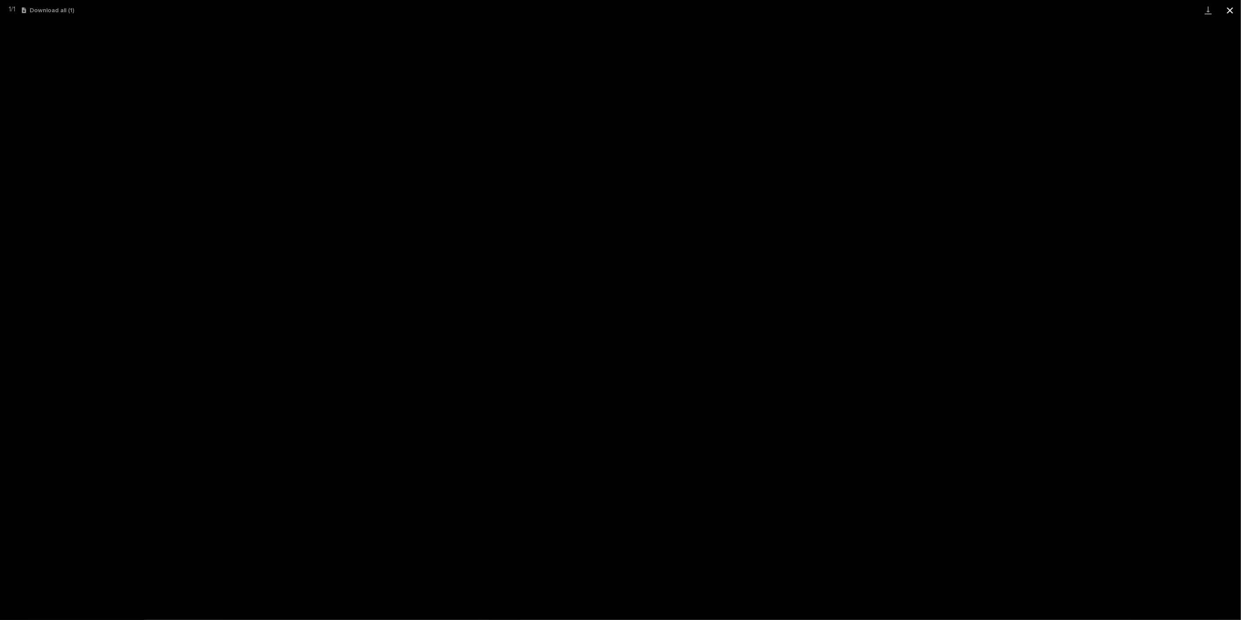
click at [1230, 10] on button "Close gallery" at bounding box center [1230, 10] width 22 height 21
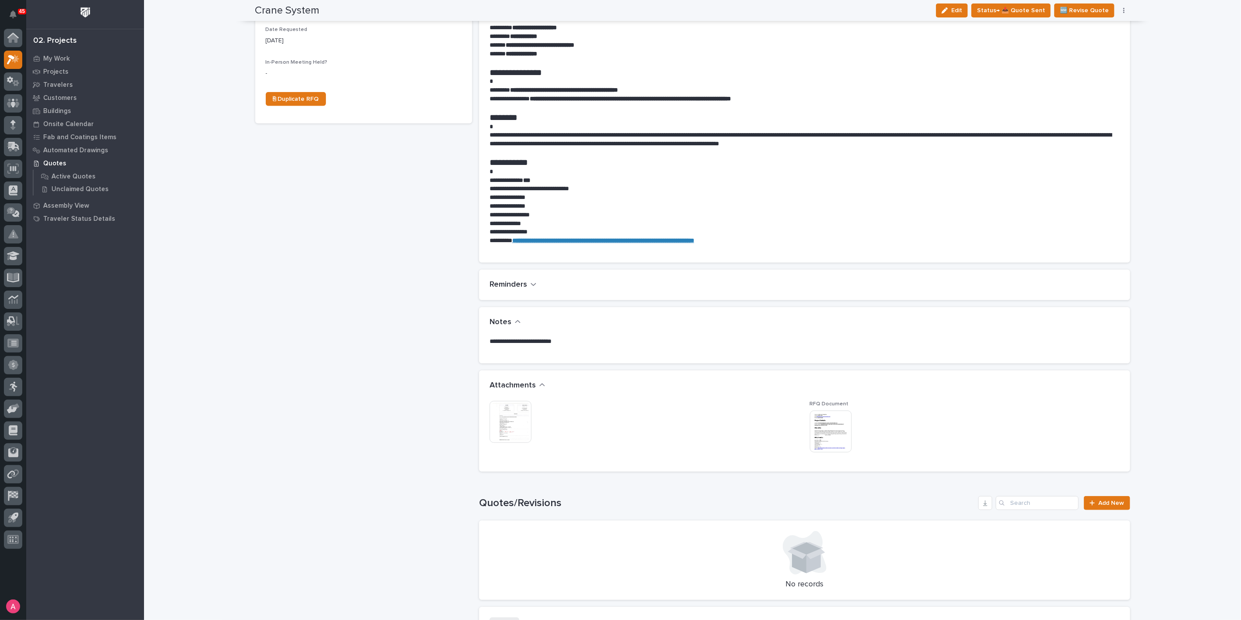
click at [377, 199] on div "Crane System ← Back to My Quotes RFQ Number RFQ12279 Project Name Crane System …" at bounding box center [363, 238] width 217 height 1068
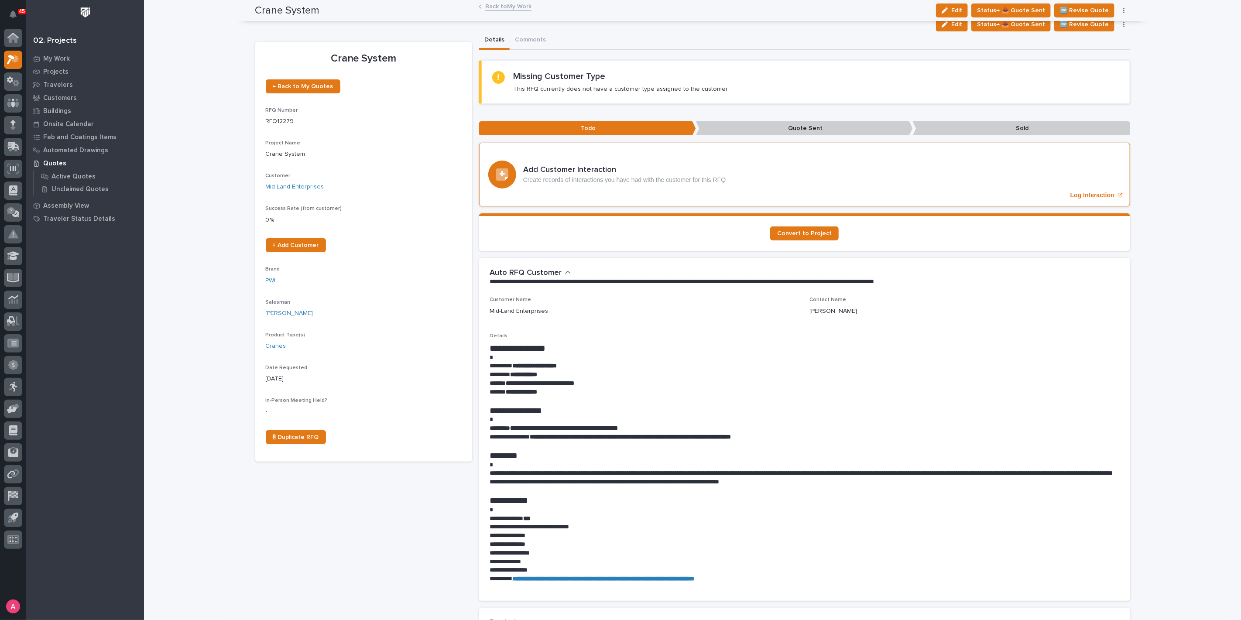
scroll to position [0, 0]
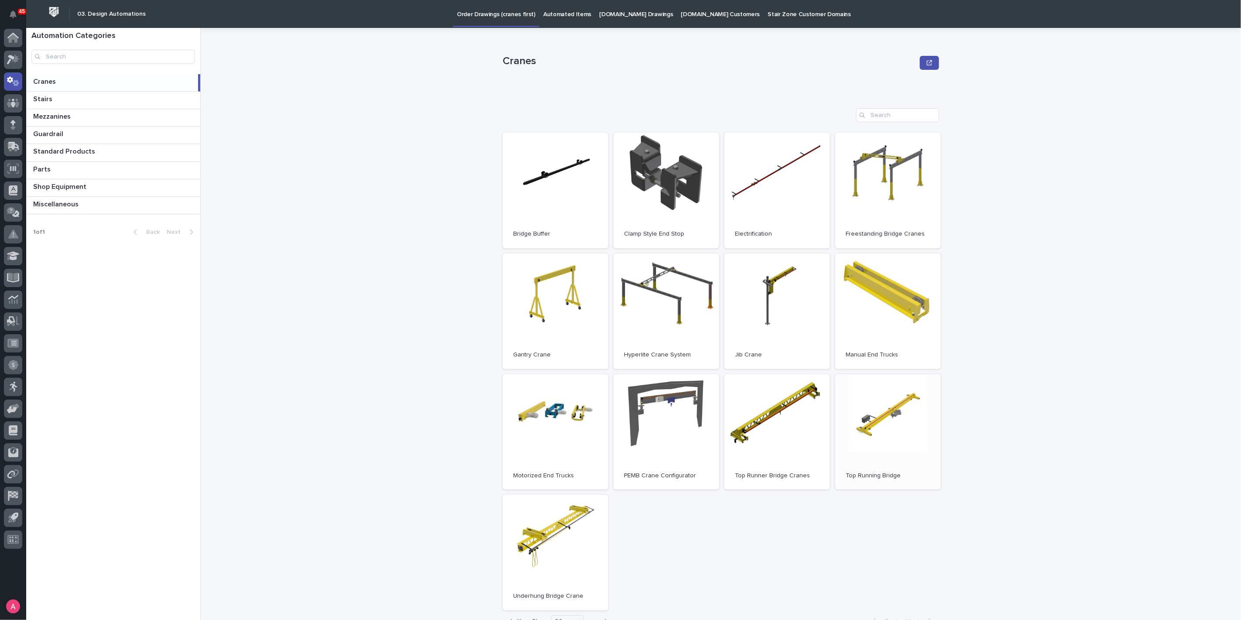
click at [876, 436] on link "Open" at bounding box center [888, 432] width 106 height 116
click at [565, 14] on p "Automated Items" at bounding box center [567, 9] width 48 height 18
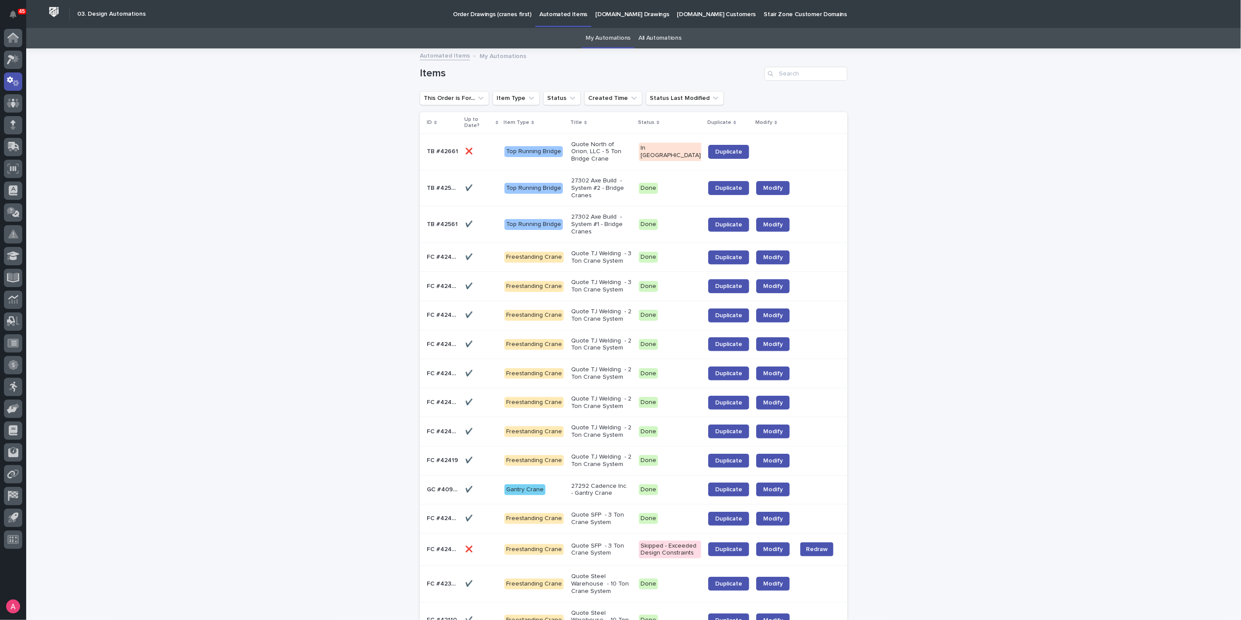
click at [609, 145] on p "Quote North of Orion, LLC - 5 Ton Bridge Crane" at bounding box center [601, 152] width 61 height 22
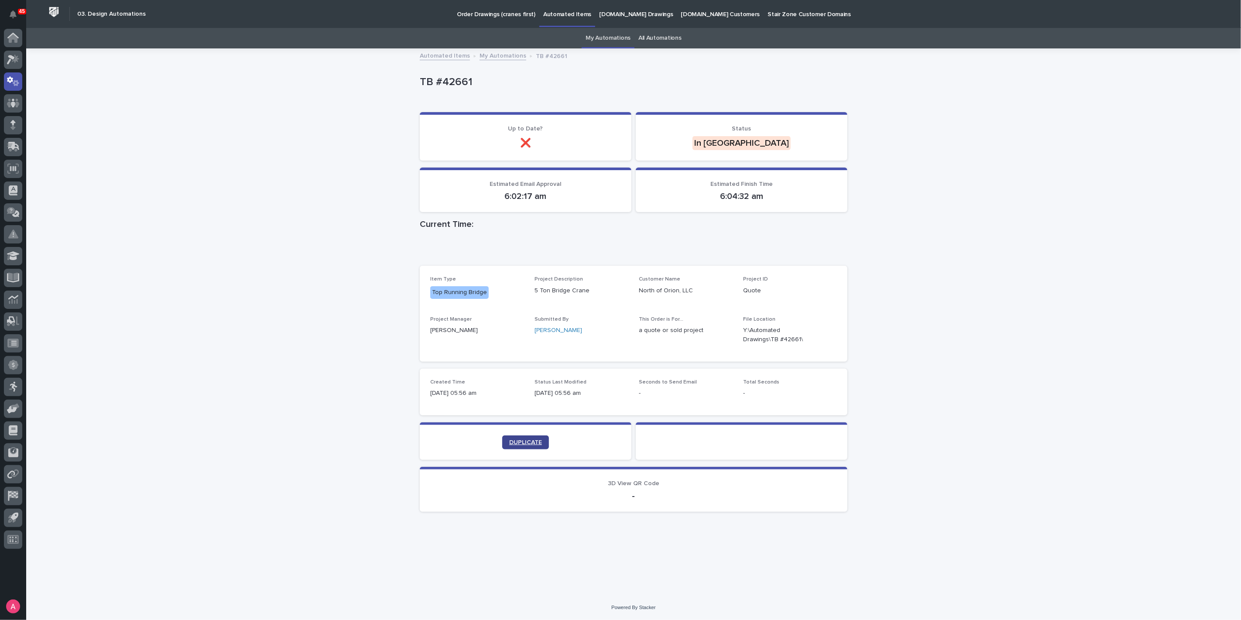
click at [532, 444] on span "DUPLICATE" at bounding box center [525, 442] width 33 height 6
